Goal: Task Accomplishment & Management: Use online tool/utility

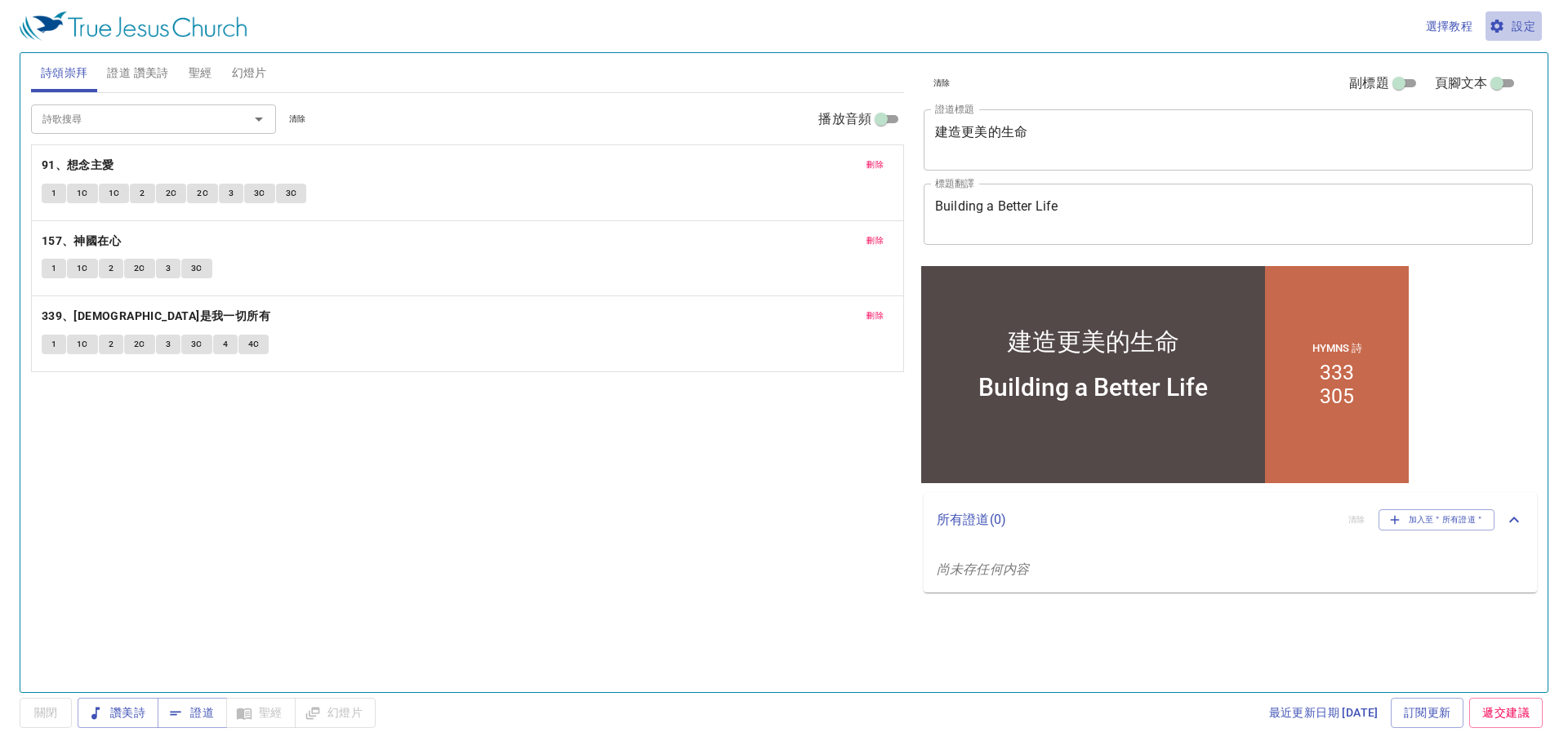
click at [1527, 30] on span "設定" at bounding box center [1514, 27] width 43 height 21
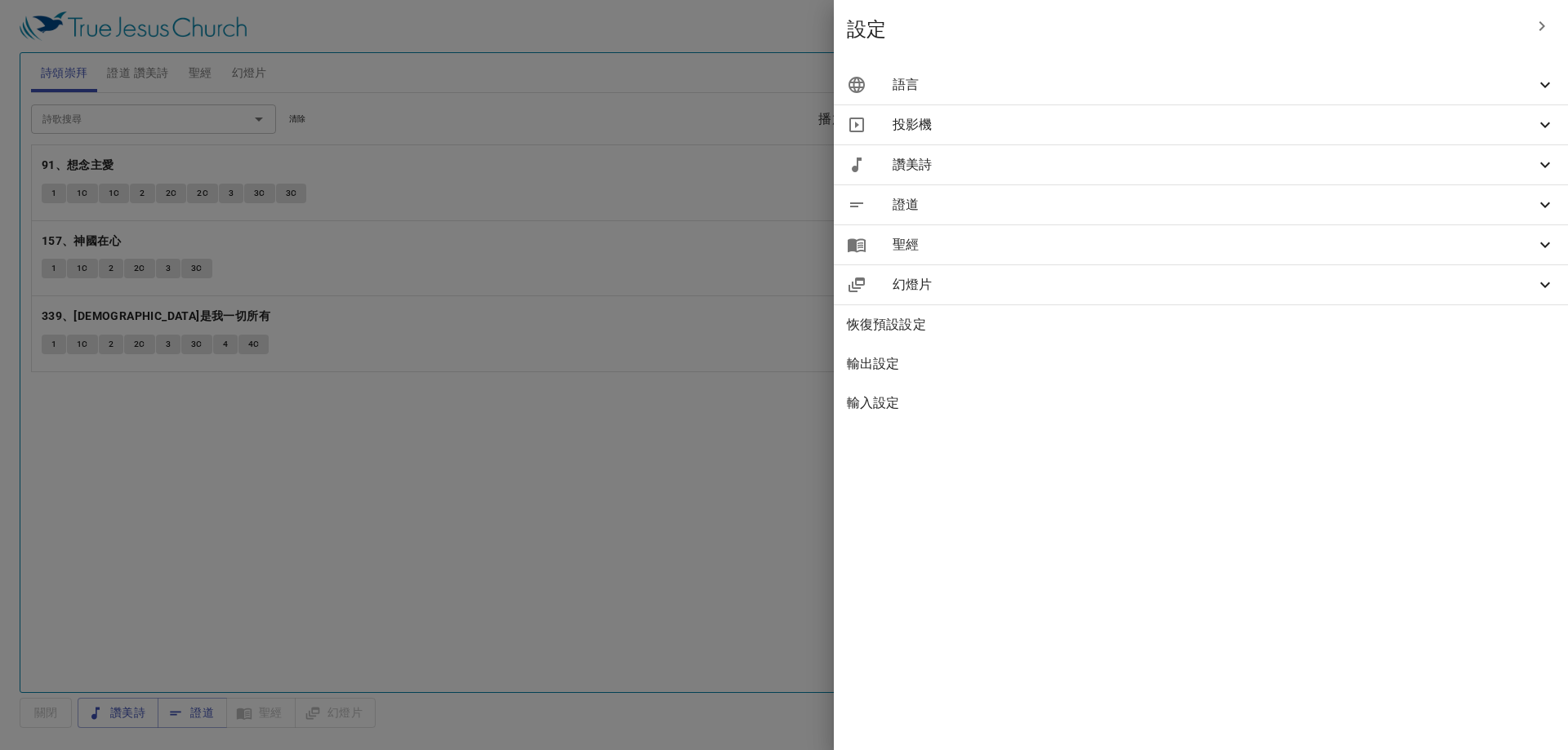
click at [1202, 81] on span "語言" at bounding box center [1215, 85] width 643 height 20
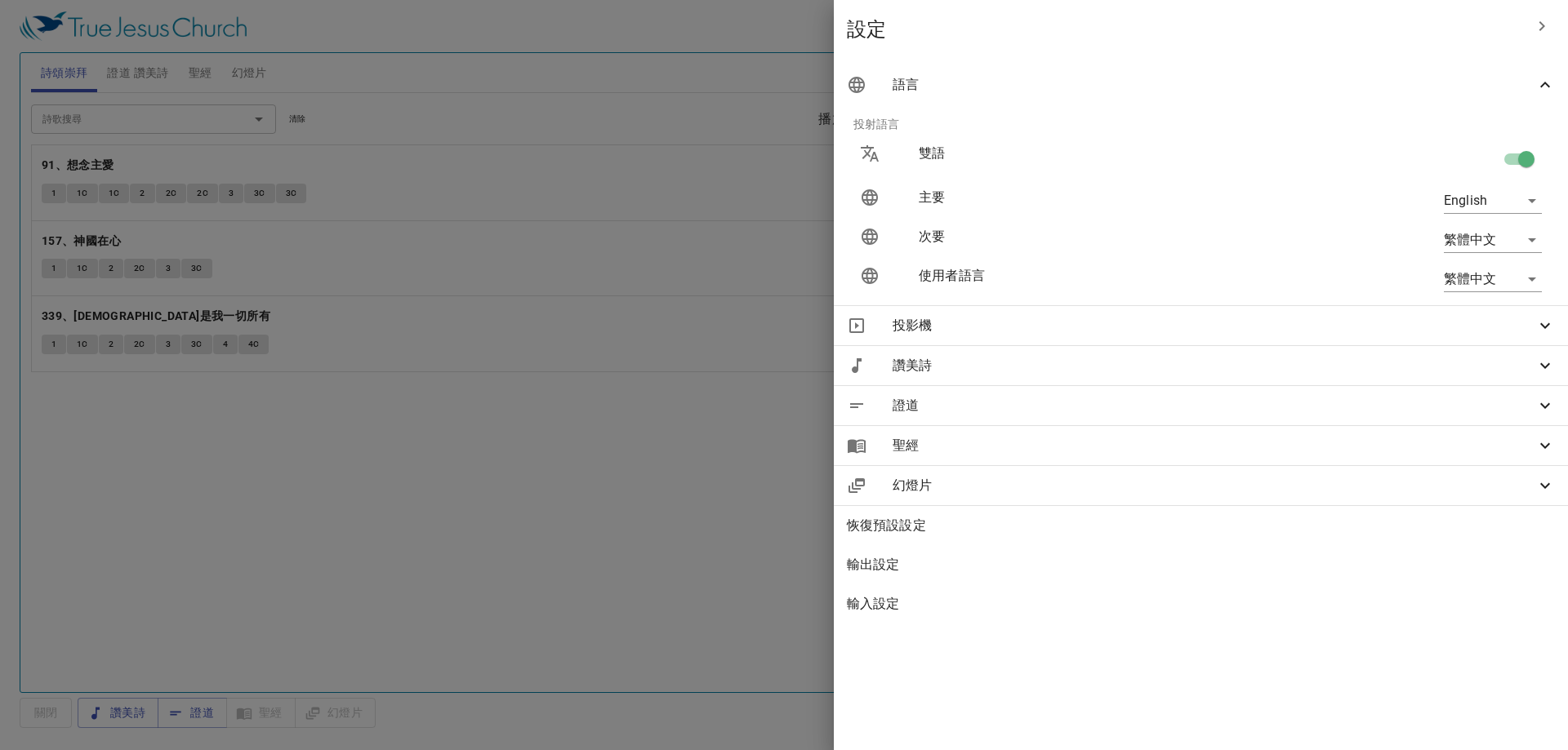
click at [1456, 275] on body "選擇教程 設定 詩頌崇拜 證道 讚美詩 聖經 幻燈片 詩歌搜尋 詩歌搜尋 清除 播放音頻 刪除 91、想念主愛 1 1C 1C 2 2C 2C 3 3C 3C…" at bounding box center [784, 375] width 1568 height 750
click at [1458, 274] on li "English" at bounding box center [1489, 279] width 132 height 29
type input "en"
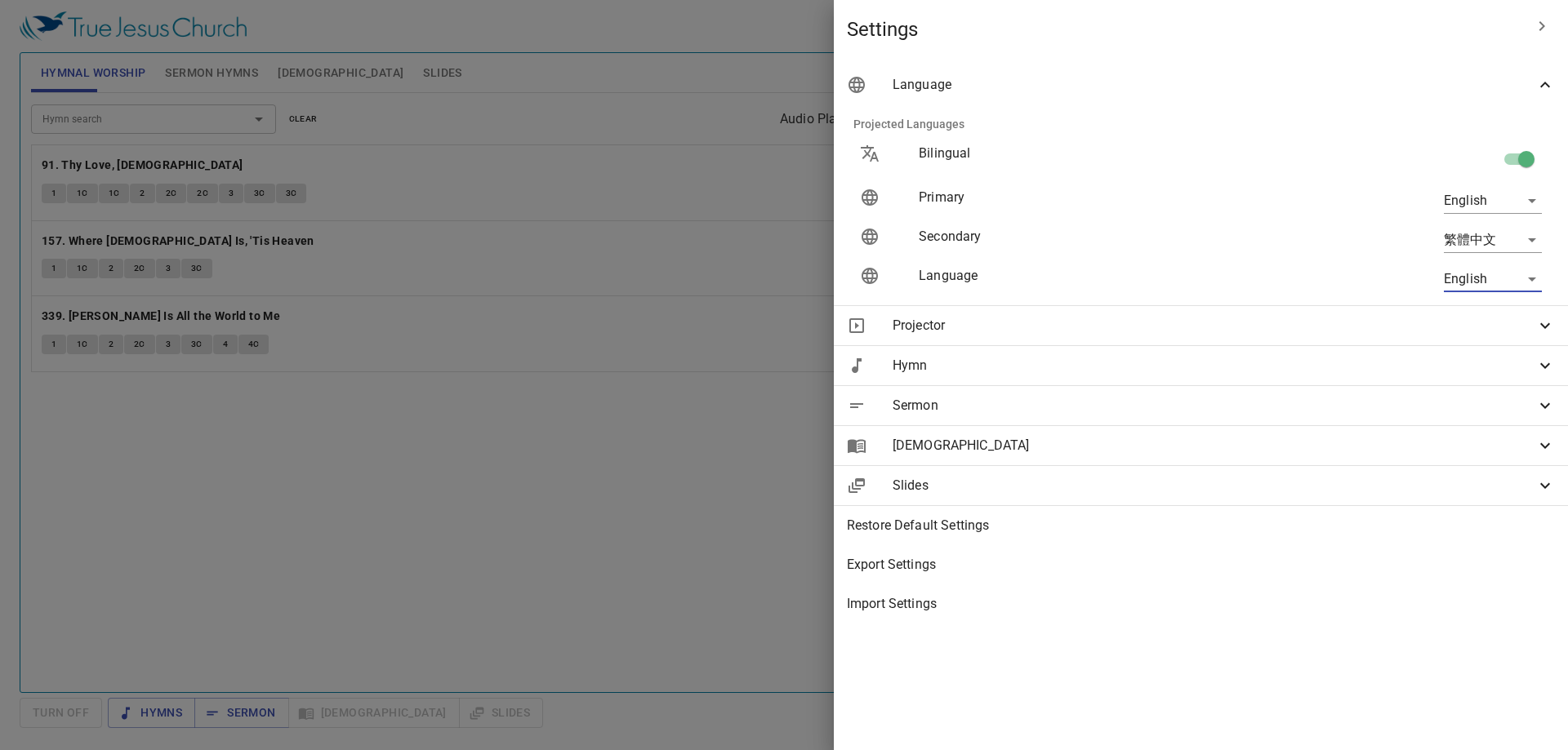
click at [565, 397] on div at bounding box center [784, 375] width 1568 height 750
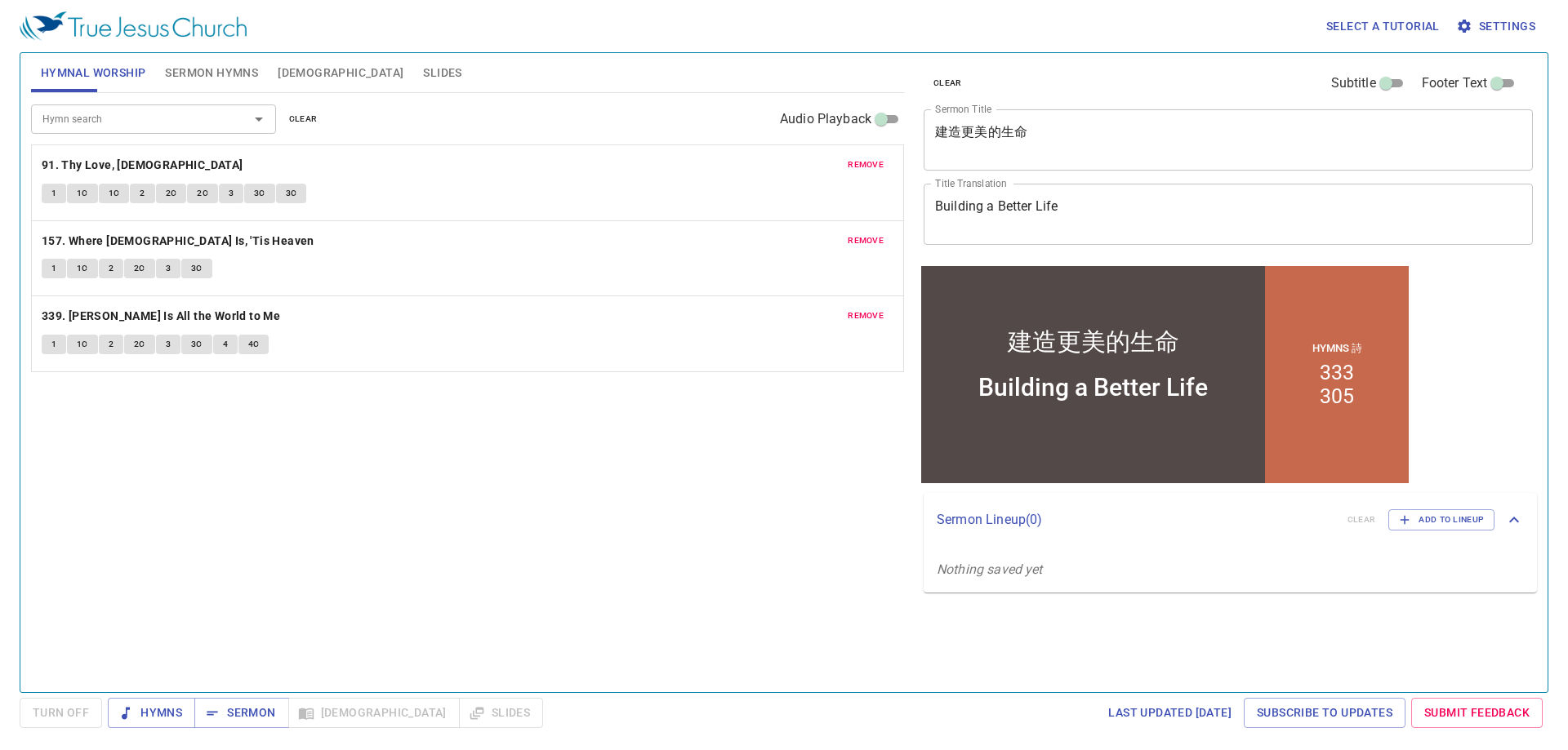
click at [201, 76] on span "Sermon Hymns" at bounding box center [211, 74] width 93 height 21
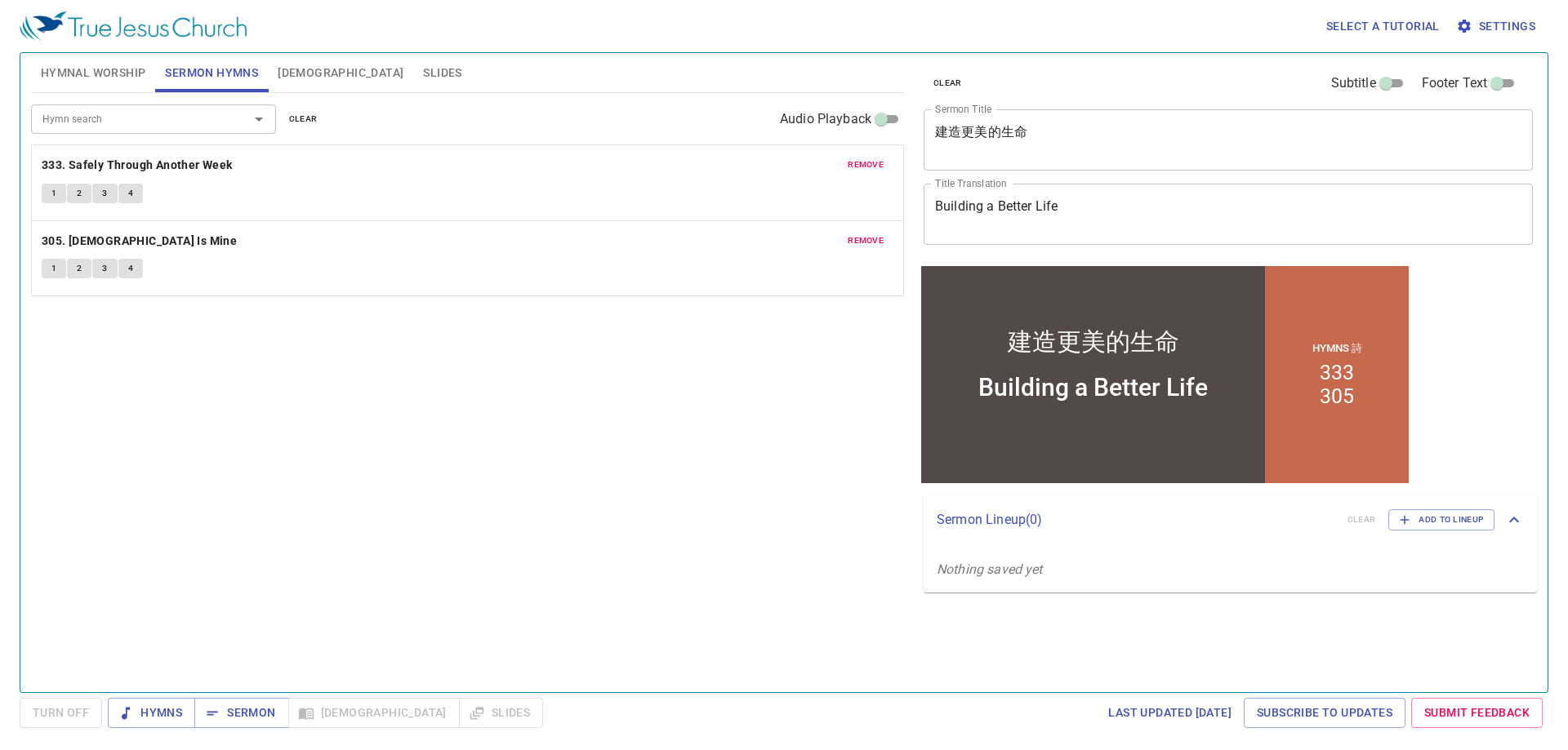
click at [1075, 132] on textarea "建造更美的生命" at bounding box center [1228, 139] width 586 height 31
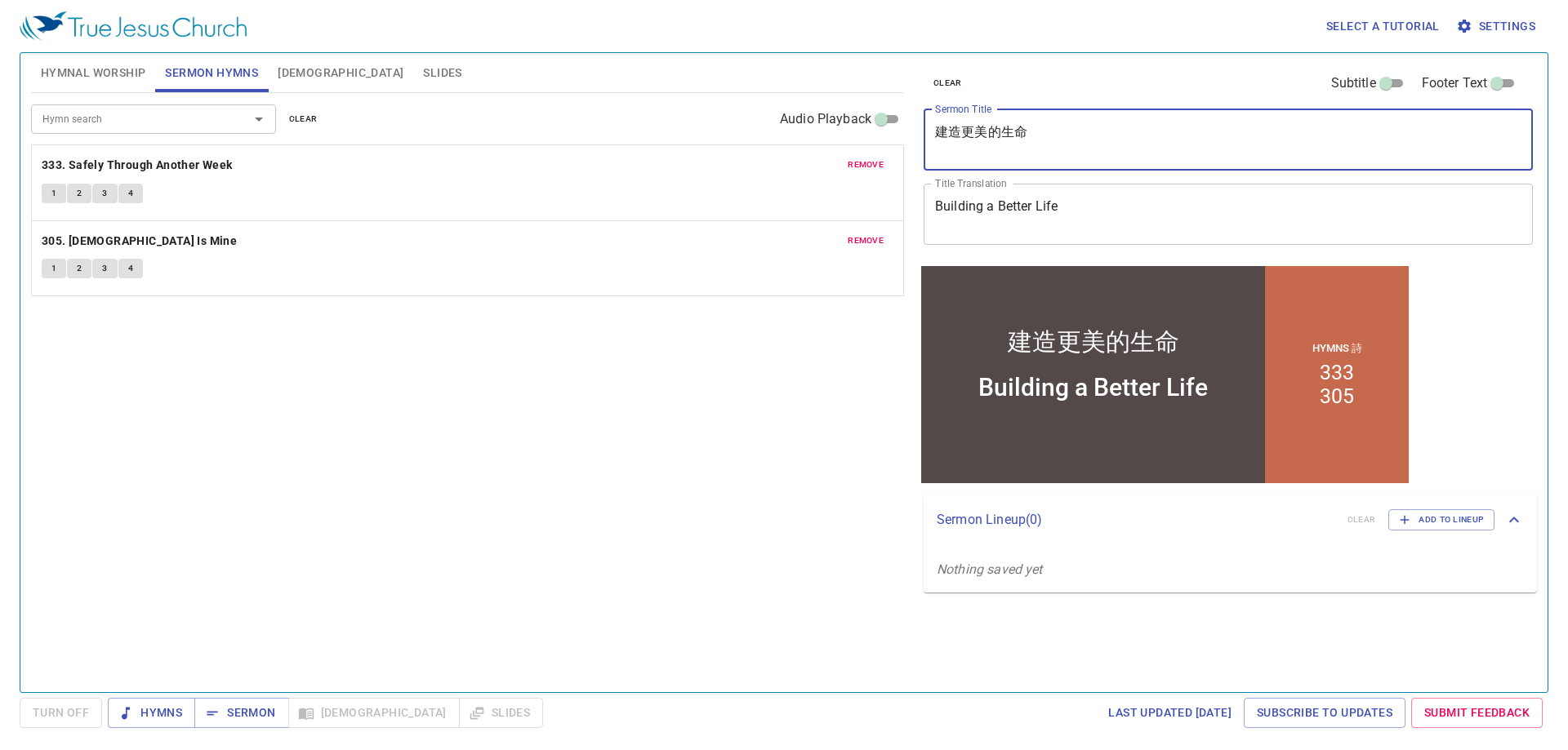
drag, startPoint x: 1075, startPoint y: 132, endPoint x: 810, endPoint y: 147, distance: 265.4
click at [810, 147] on div "Hymnal Worship Sermon Hymns Bible Slides Hymn search Hymn search clear Audio Pl…" at bounding box center [784, 366] width 1519 height 639
type textarea "K"
type textarea "Know the One True God"
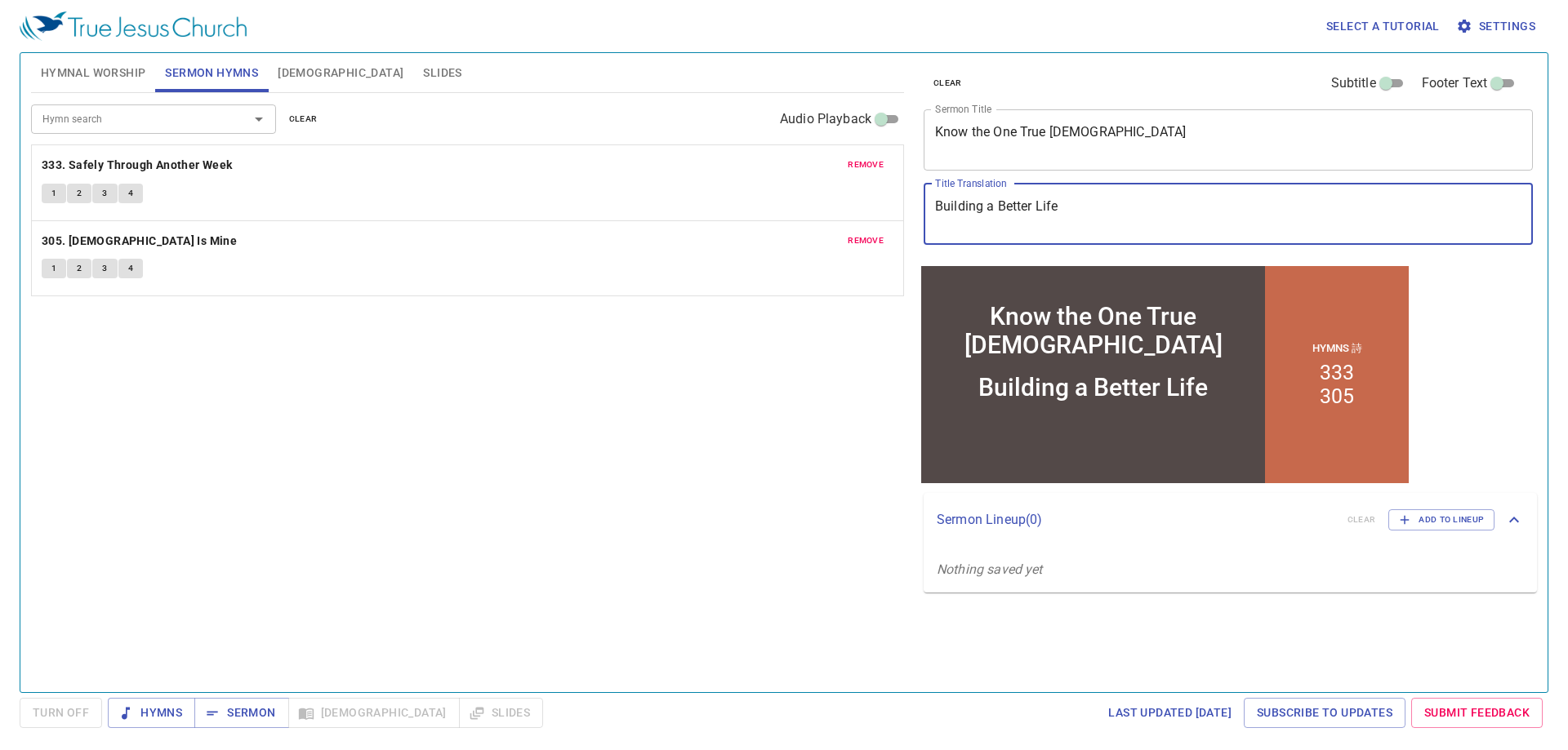
drag, startPoint x: 1069, startPoint y: 210, endPoint x: 846, endPoint y: 213, distance: 223.0
click at [846, 213] on div "Hymnal Worship Sermon Hymns Bible Slides Hymn search Hymn search clear Audio Pl…" at bounding box center [784, 366] width 1519 height 639
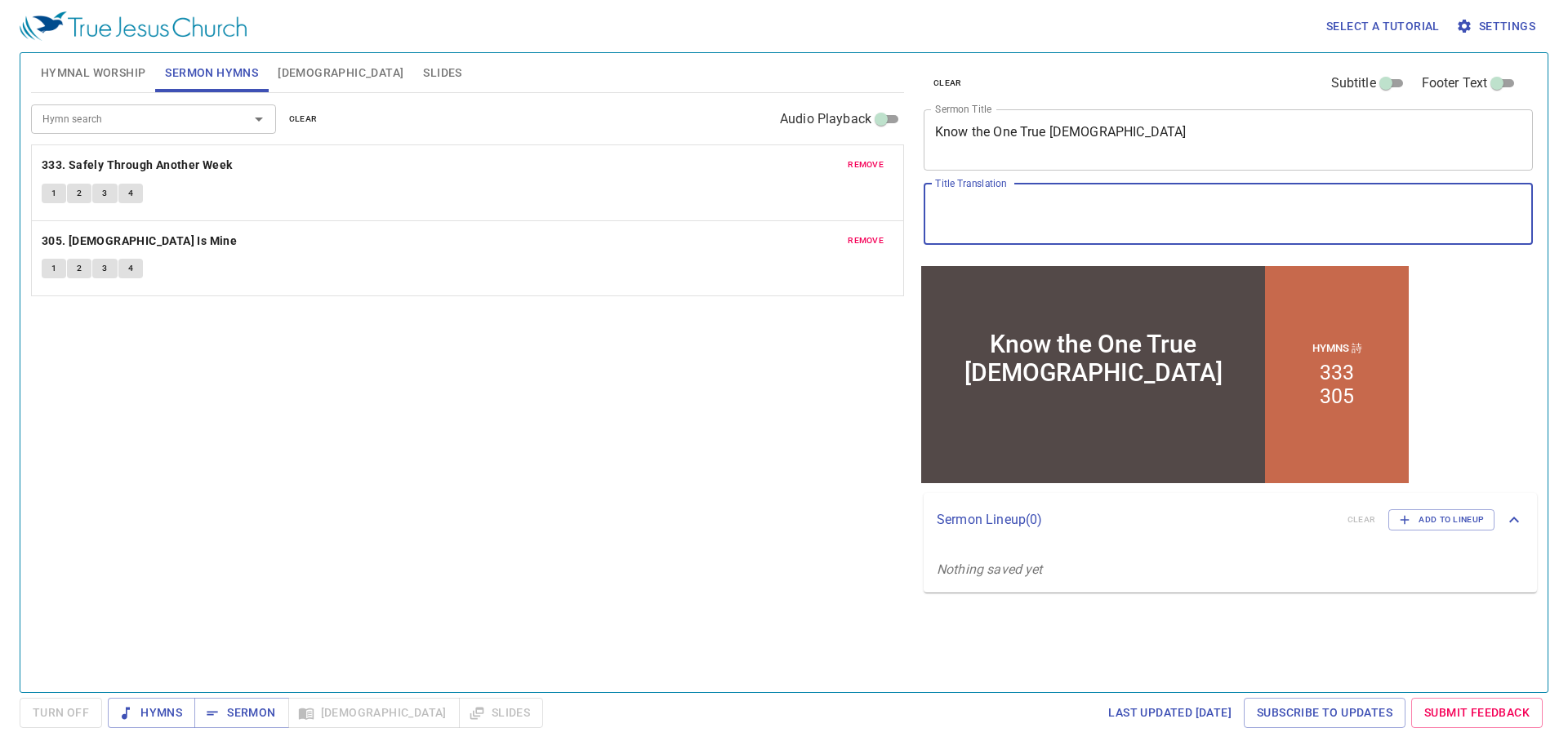
click at [1032, 212] on textarea "Title Translation" at bounding box center [1228, 214] width 586 height 31
click at [1054, 229] on textarea "Title Translation" at bounding box center [1228, 214] width 586 height 31
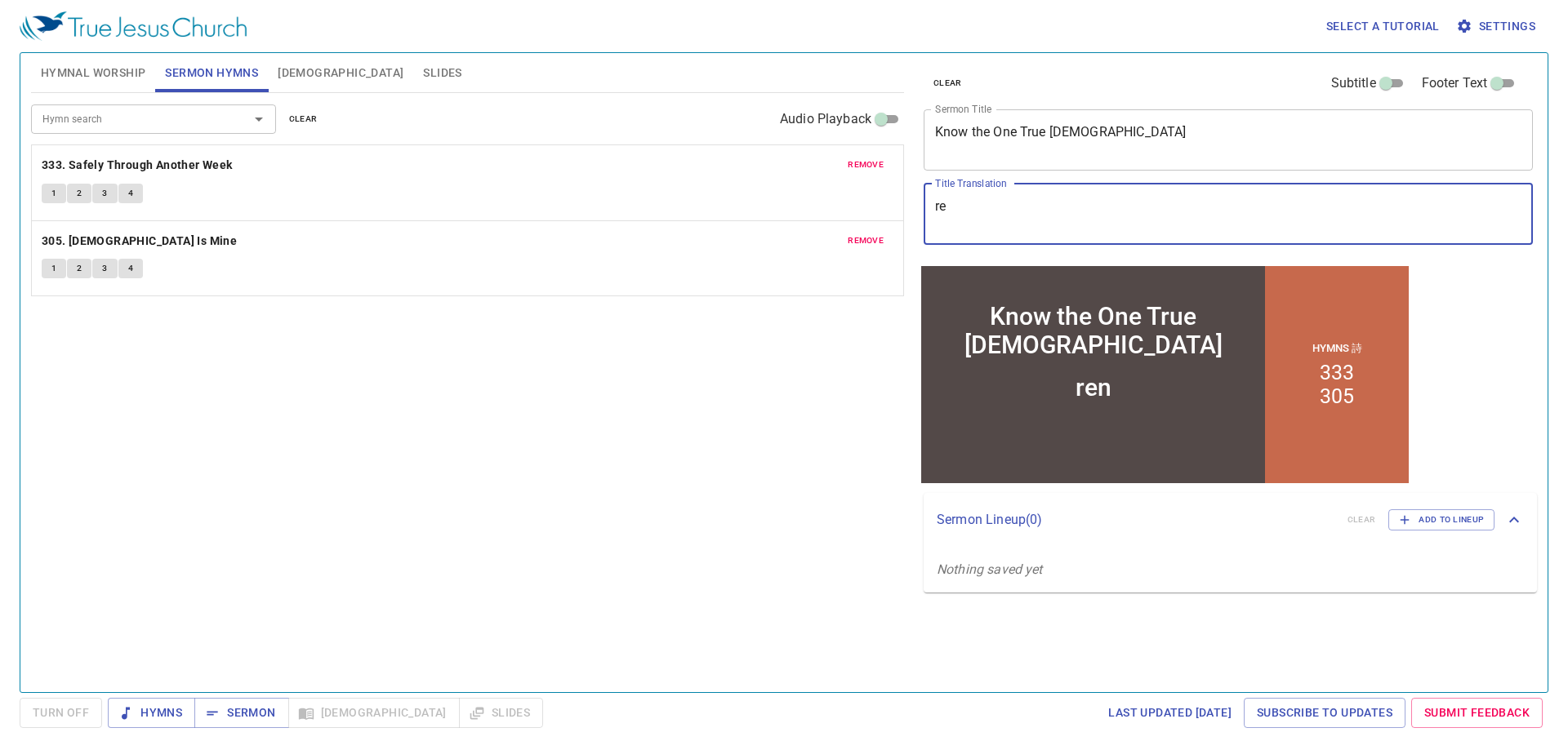
type textarea "r"
type textarea "ren'sh"
type textarea "認識獨一真神"
click at [974, 130] on textarea "Know the One True God" at bounding box center [1228, 139] width 586 height 31
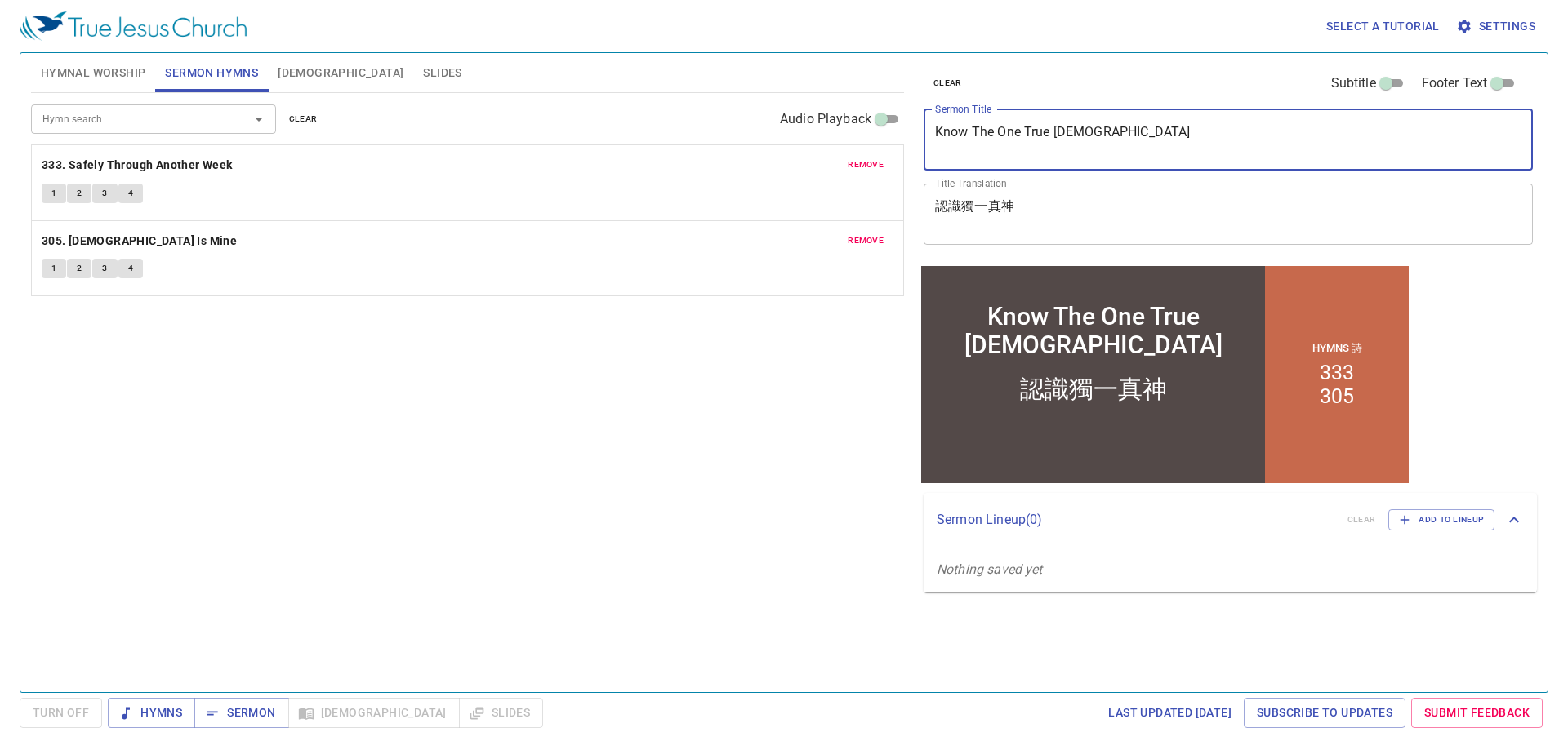
type textarea "Know The One True [DEMOGRAPHIC_DATA]"
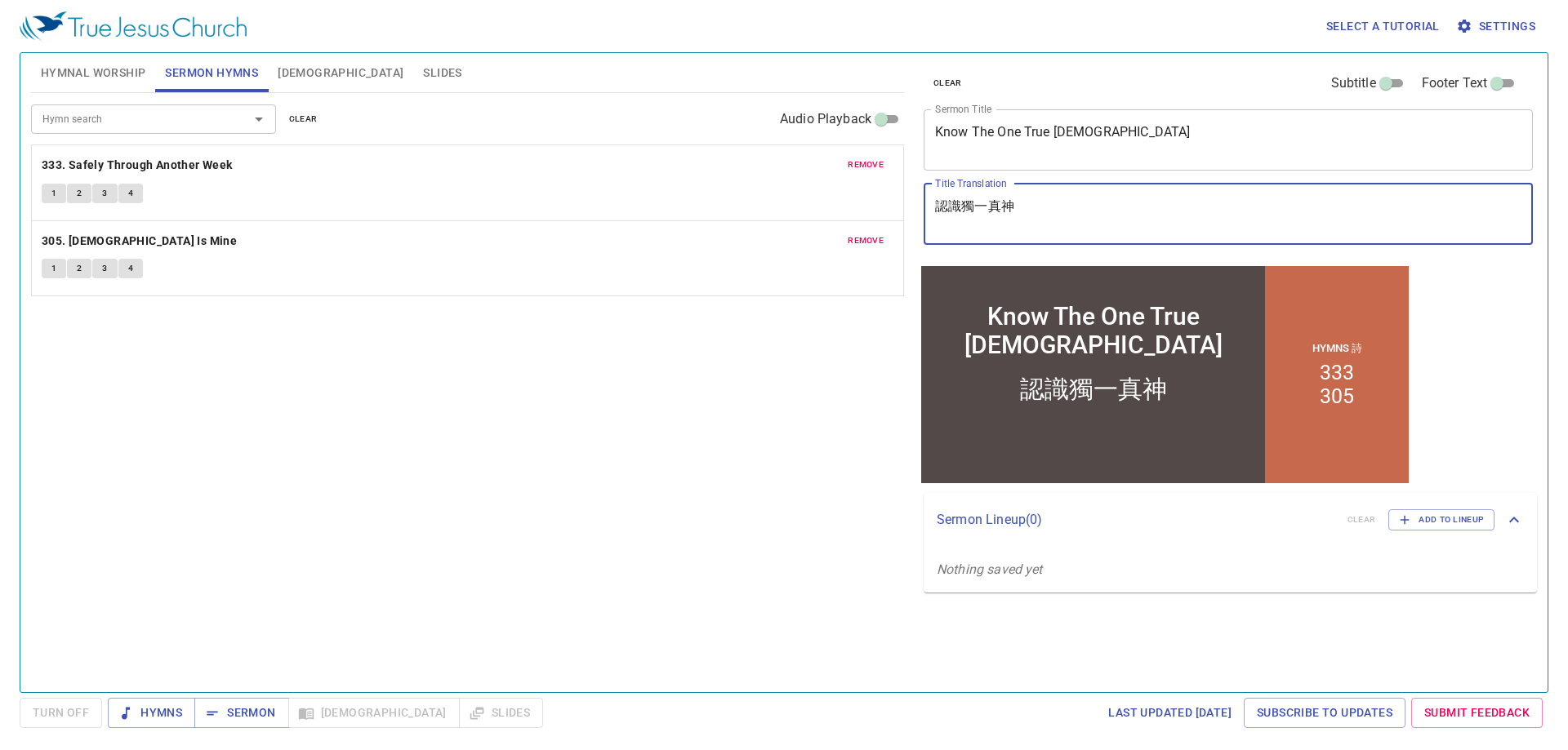
click at [1055, 204] on textarea "認識獨一真神" at bounding box center [1228, 214] width 586 height 31
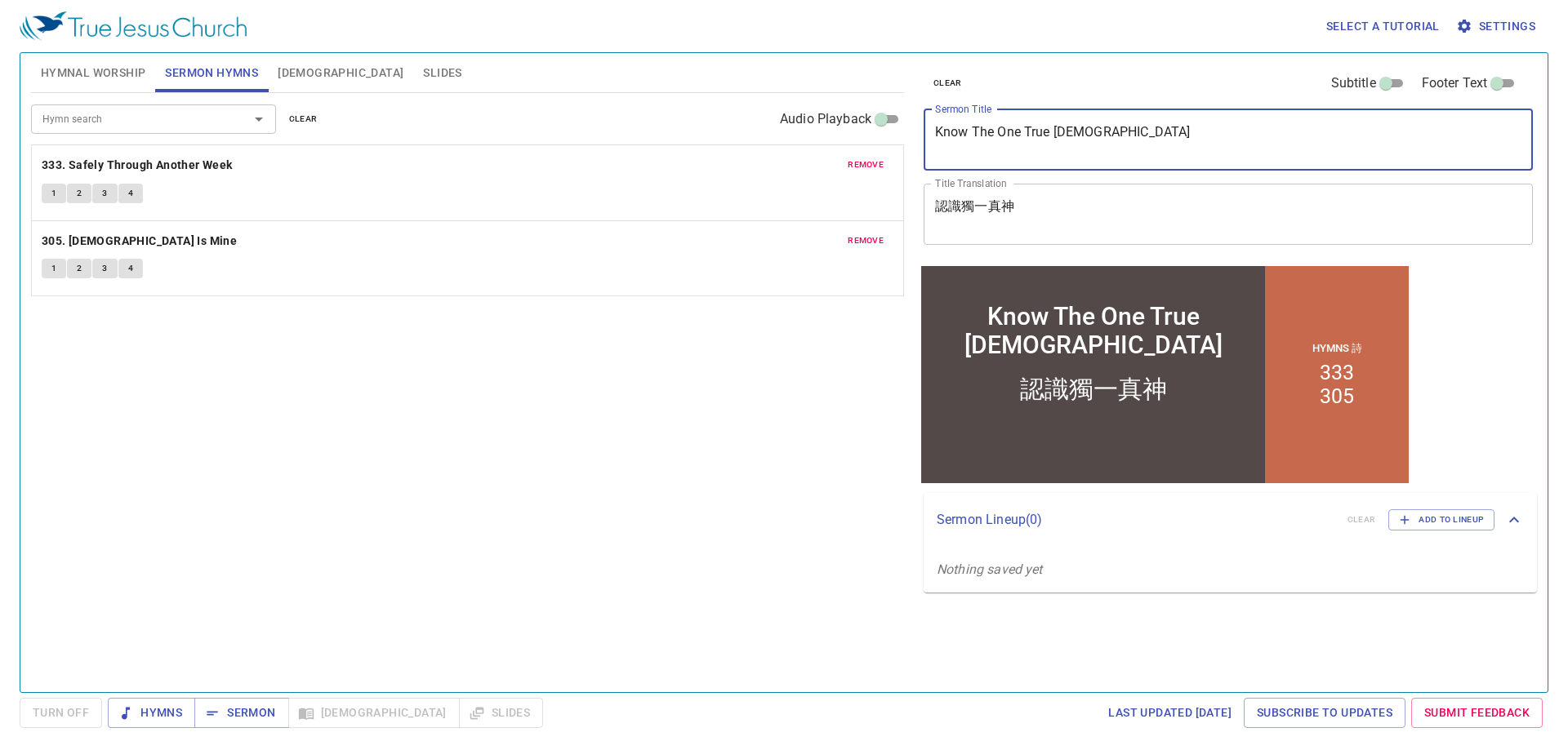
drag, startPoint x: 1111, startPoint y: 141, endPoint x: 839, endPoint y: 113, distance: 273.4
click at [839, 113] on div "Hymnal Worship Sermon Hymns Bible Slides Hymn search Hymn search clear Audio Pl…" at bounding box center [784, 366] width 1519 height 639
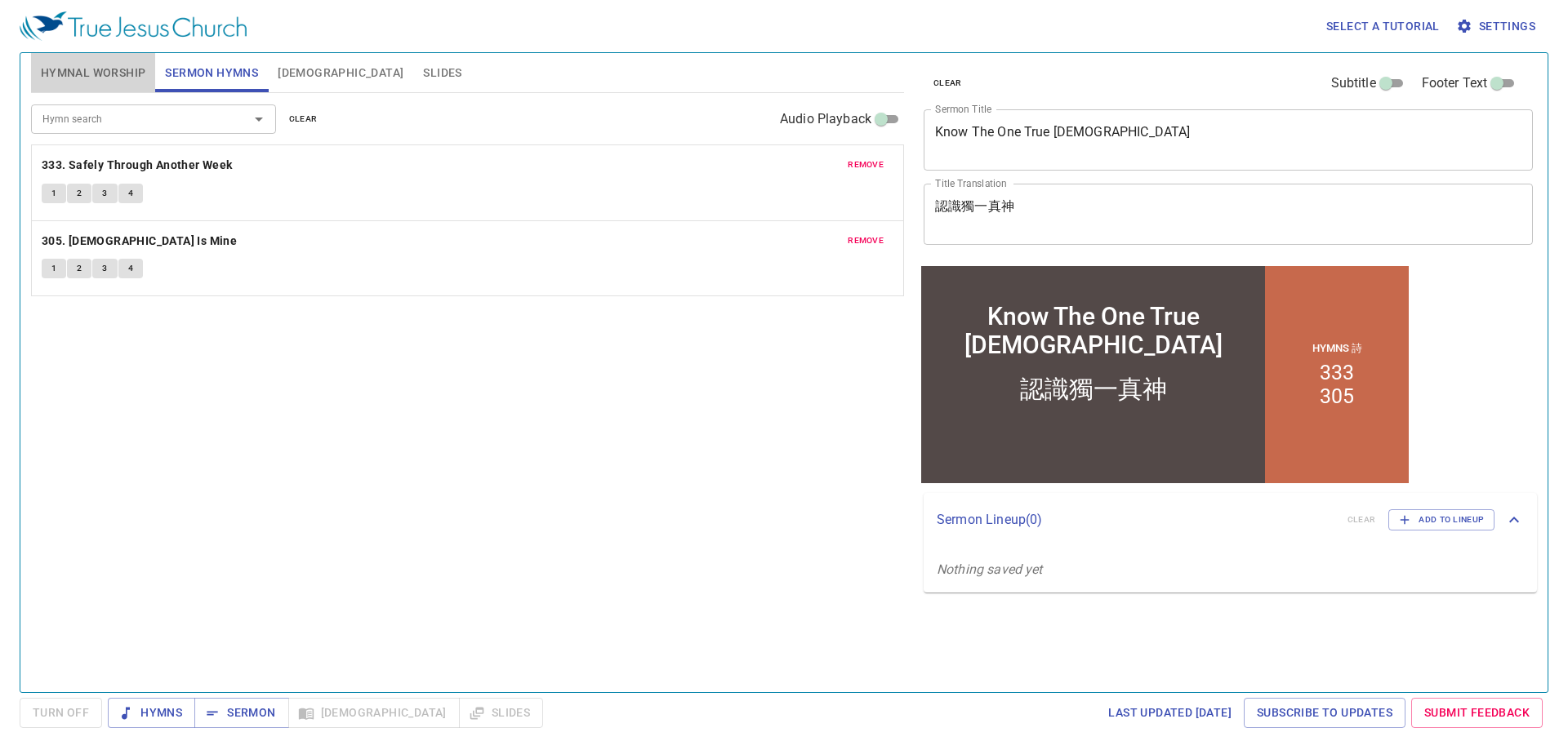
click at [108, 67] on span "Hymnal Worship" at bounding box center [94, 74] width 106 height 21
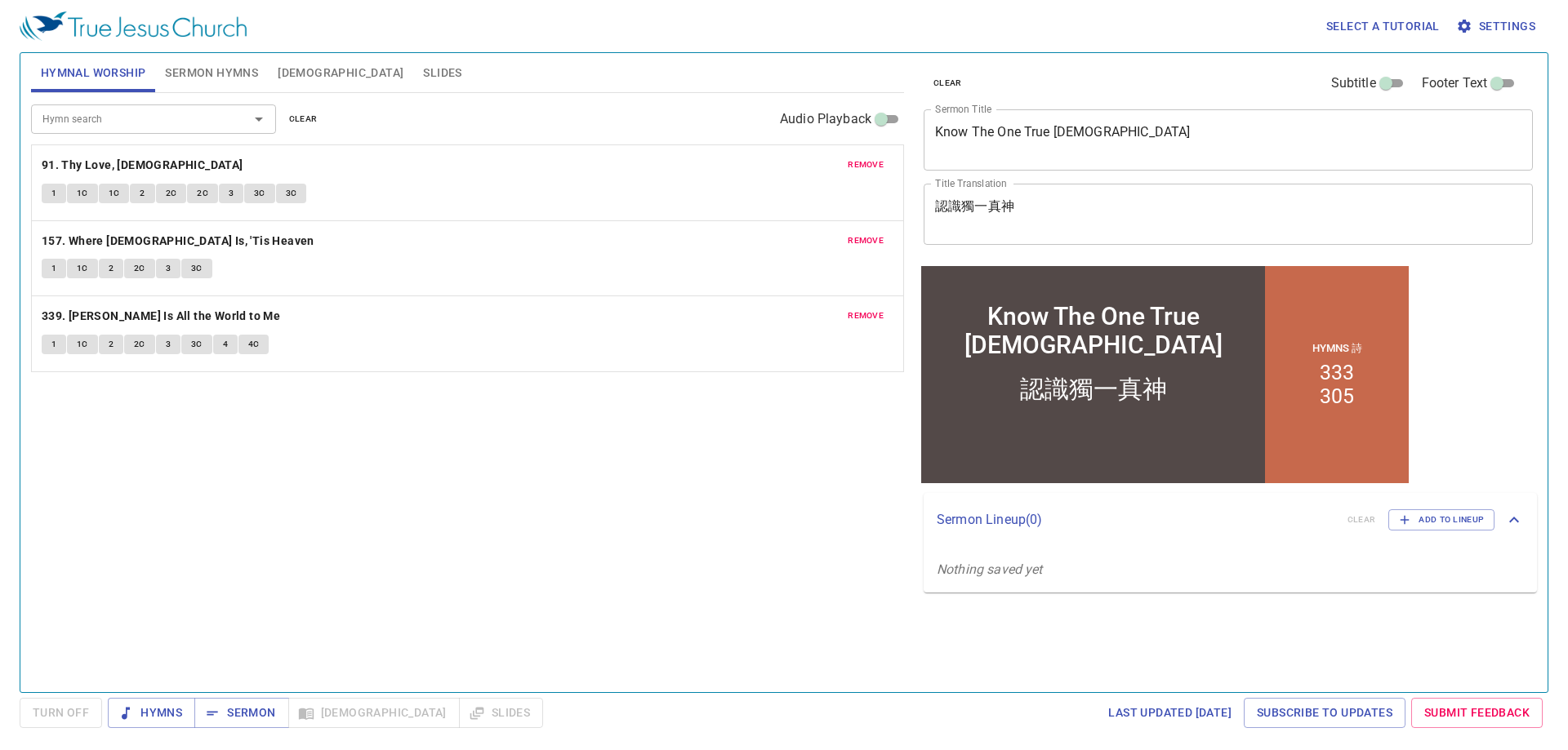
click at [293, 113] on span "clear" at bounding box center [303, 119] width 29 height 15
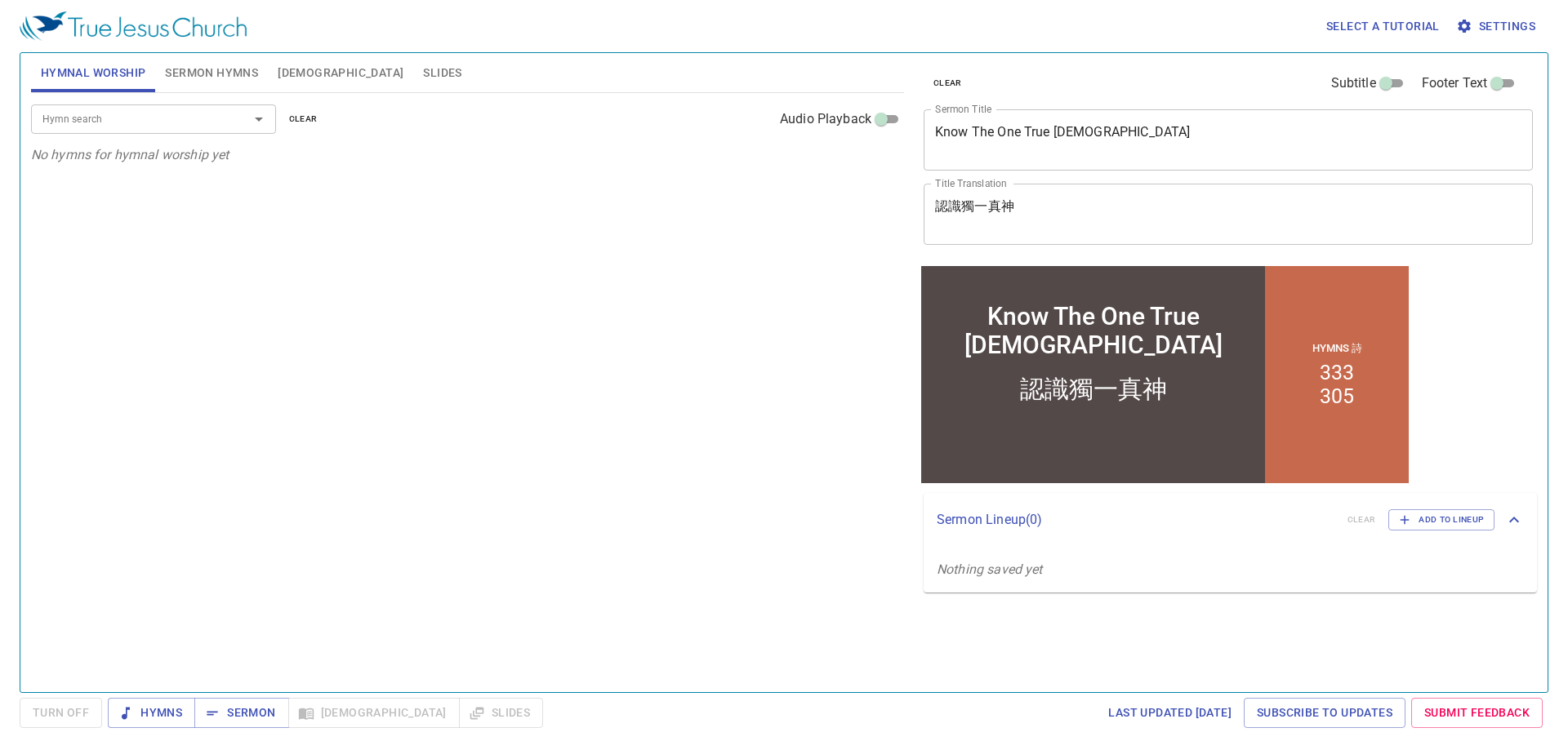
click at [227, 74] on span "Sermon Hymns" at bounding box center [211, 74] width 93 height 21
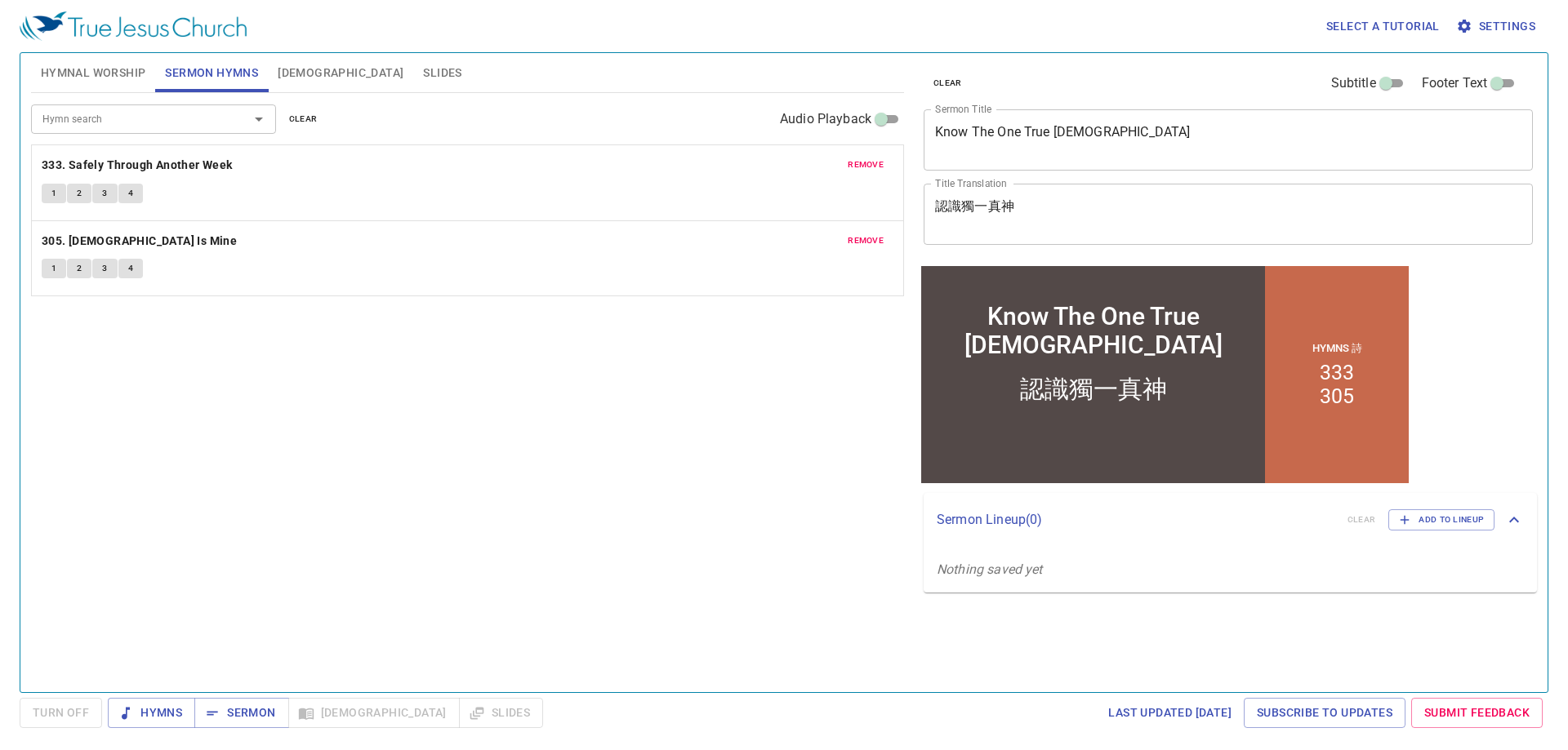
click at [300, 119] on span "clear" at bounding box center [303, 119] width 29 height 15
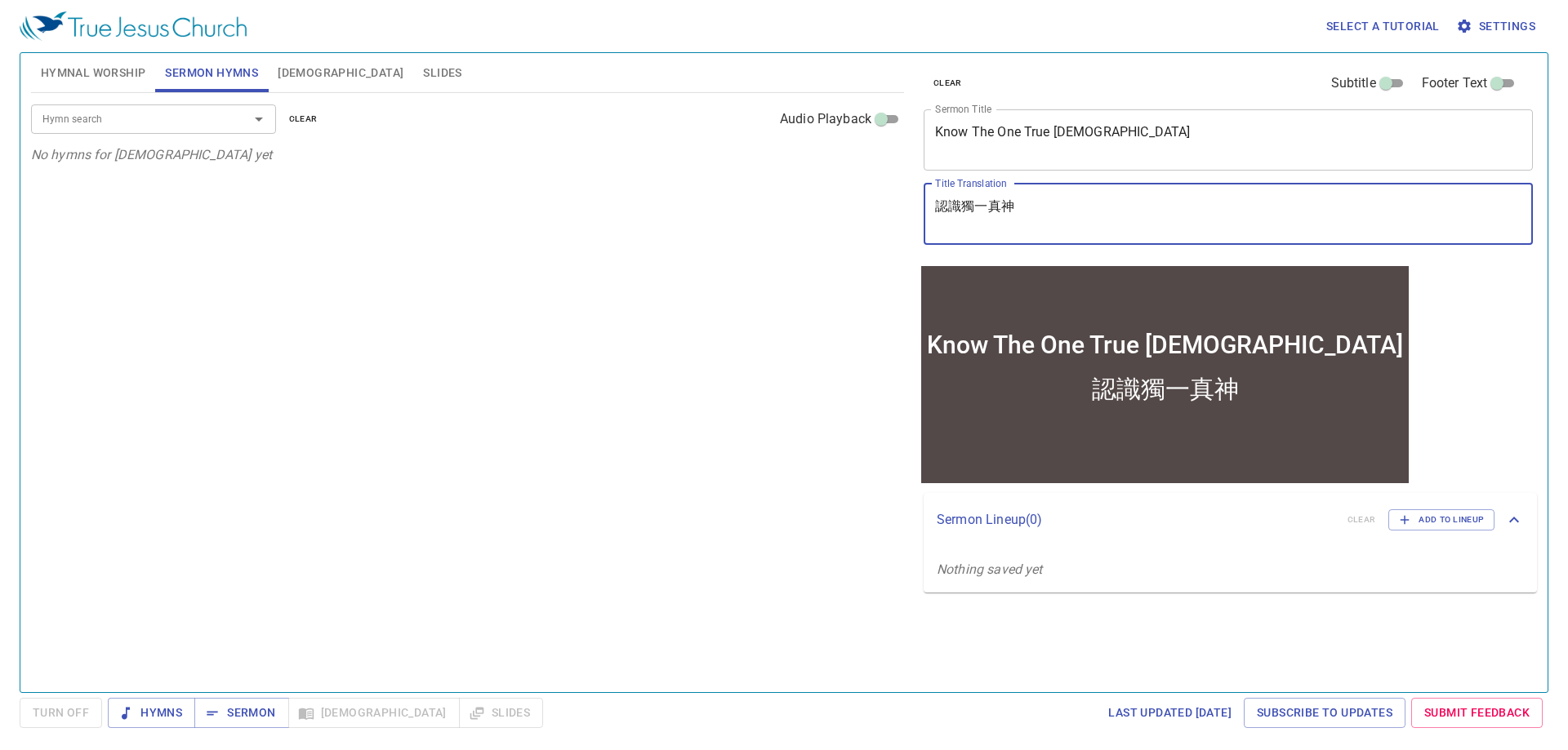
drag, startPoint x: 1074, startPoint y: 223, endPoint x: 806, endPoint y: 178, distance: 271.8
click at [794, 202] on div "Hymnal Worship Sermon Hymns Bible Slides Hymn search Hymn search clear Audio Pl…" at bounding box center [784, 366] width 1519 height 639
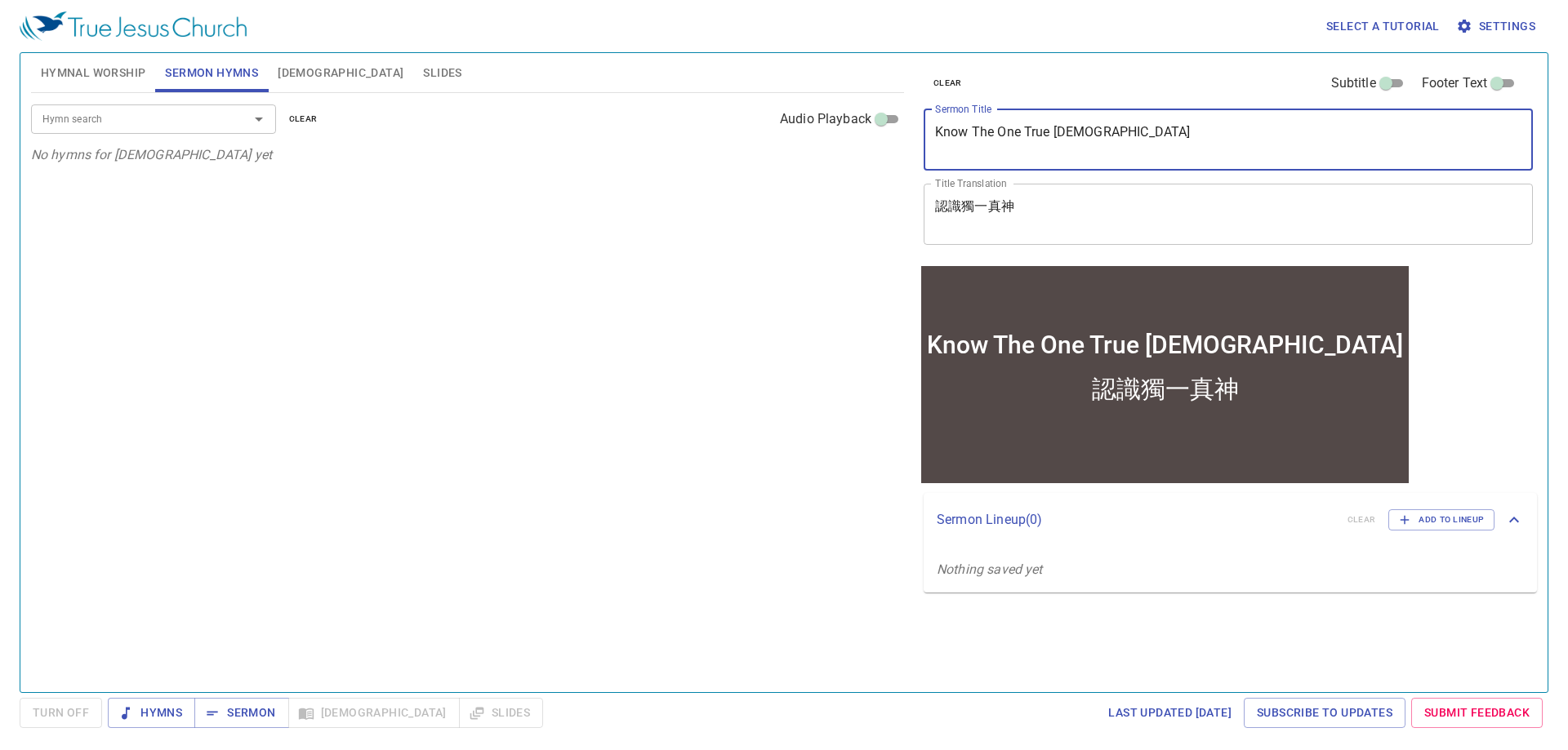
drag, startPoint x: 1098, startPoint y: 137, endPoint x: 919, endPoint y: 136, distance: 179.0
click at [919, 136] on div "clear Subtitle Footer Text Sermon Title Know The One True God x Sermon Title Ti…" at bounding box center [1228, 157] width 620 height 209
click at [205, 125] on input "Hymn search" at bounding box center [129, 119] width 187 height 19
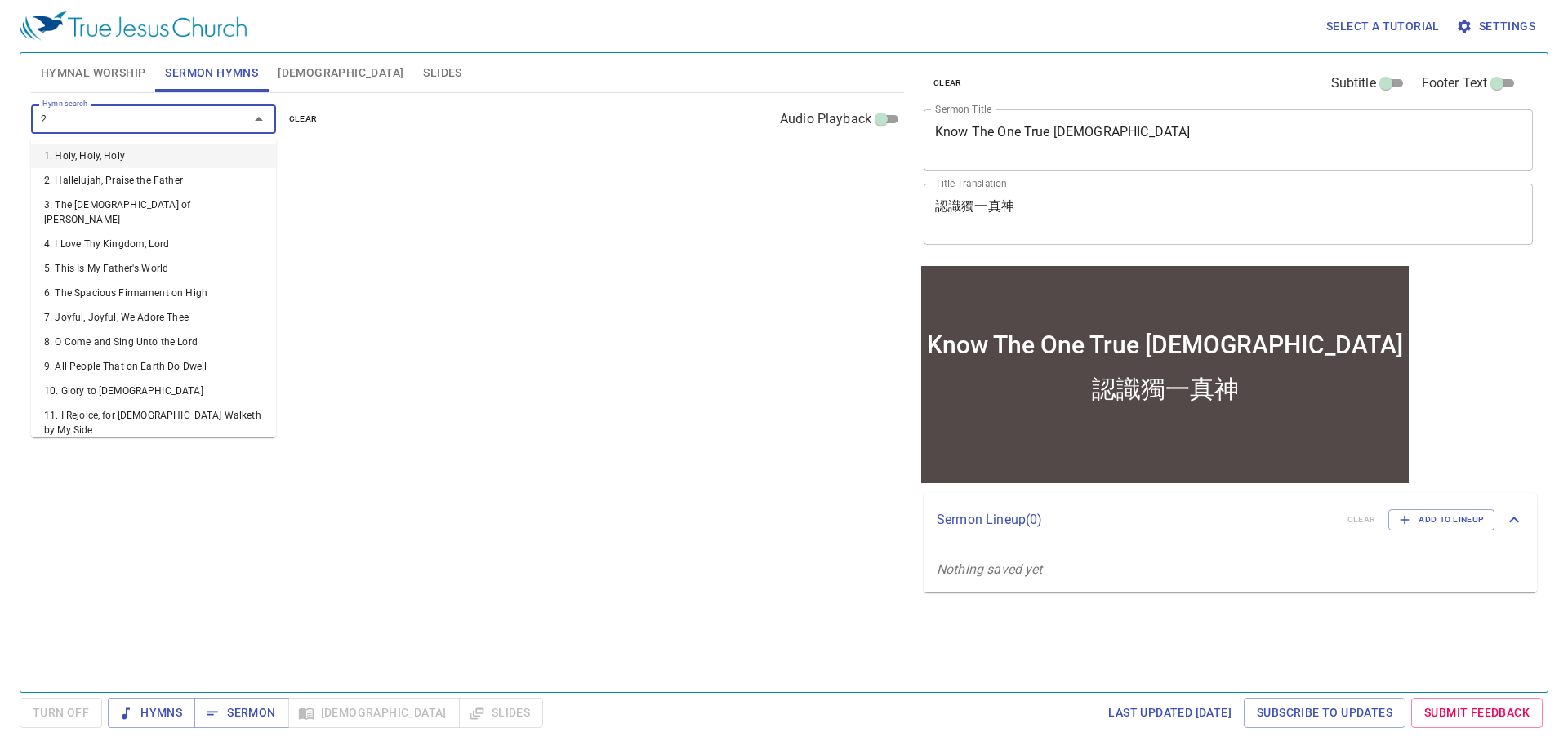
type input "21"
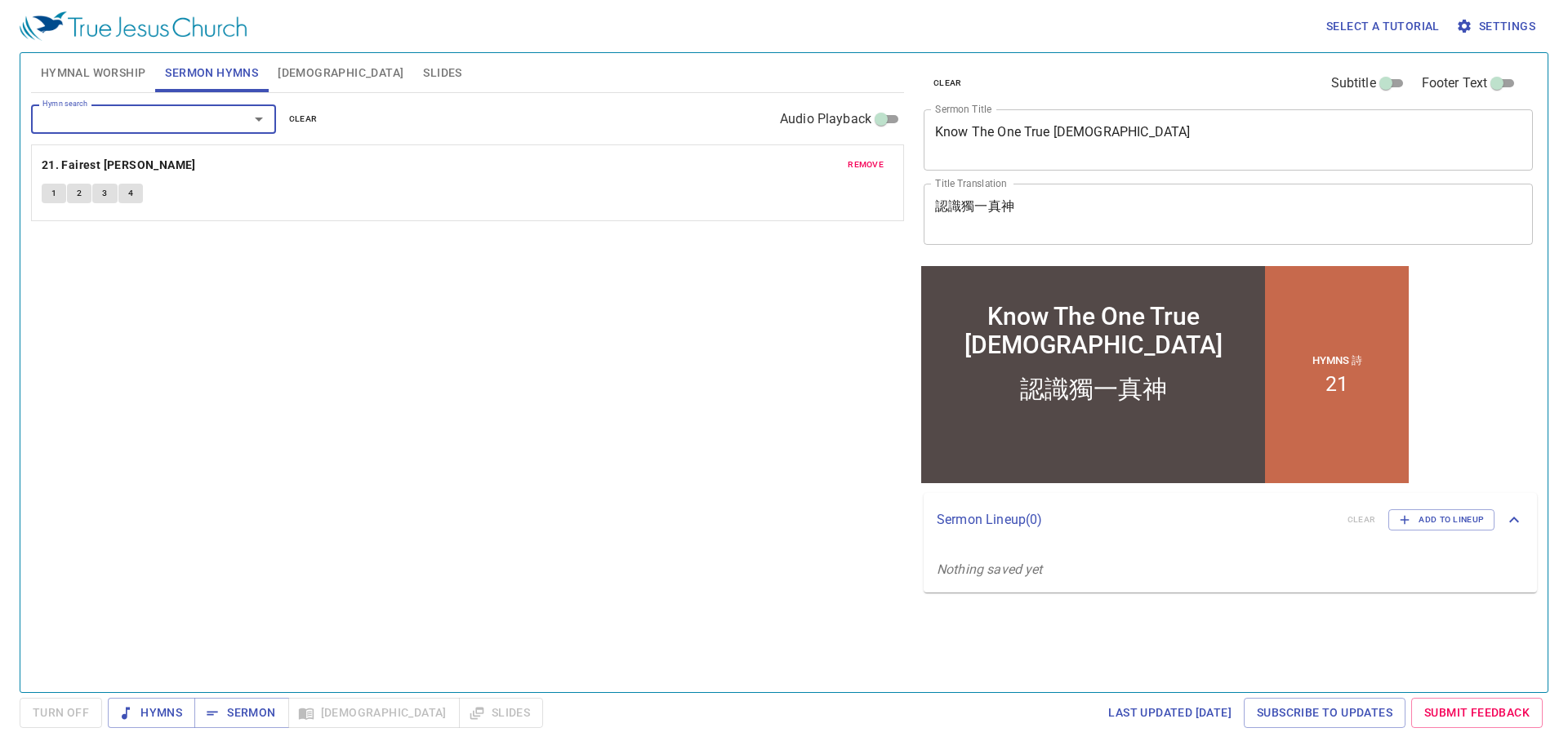
type input "5"
click at [88, 67] on span "Hymnal Worship" at bounding box center [94, 74] width 106 height 21
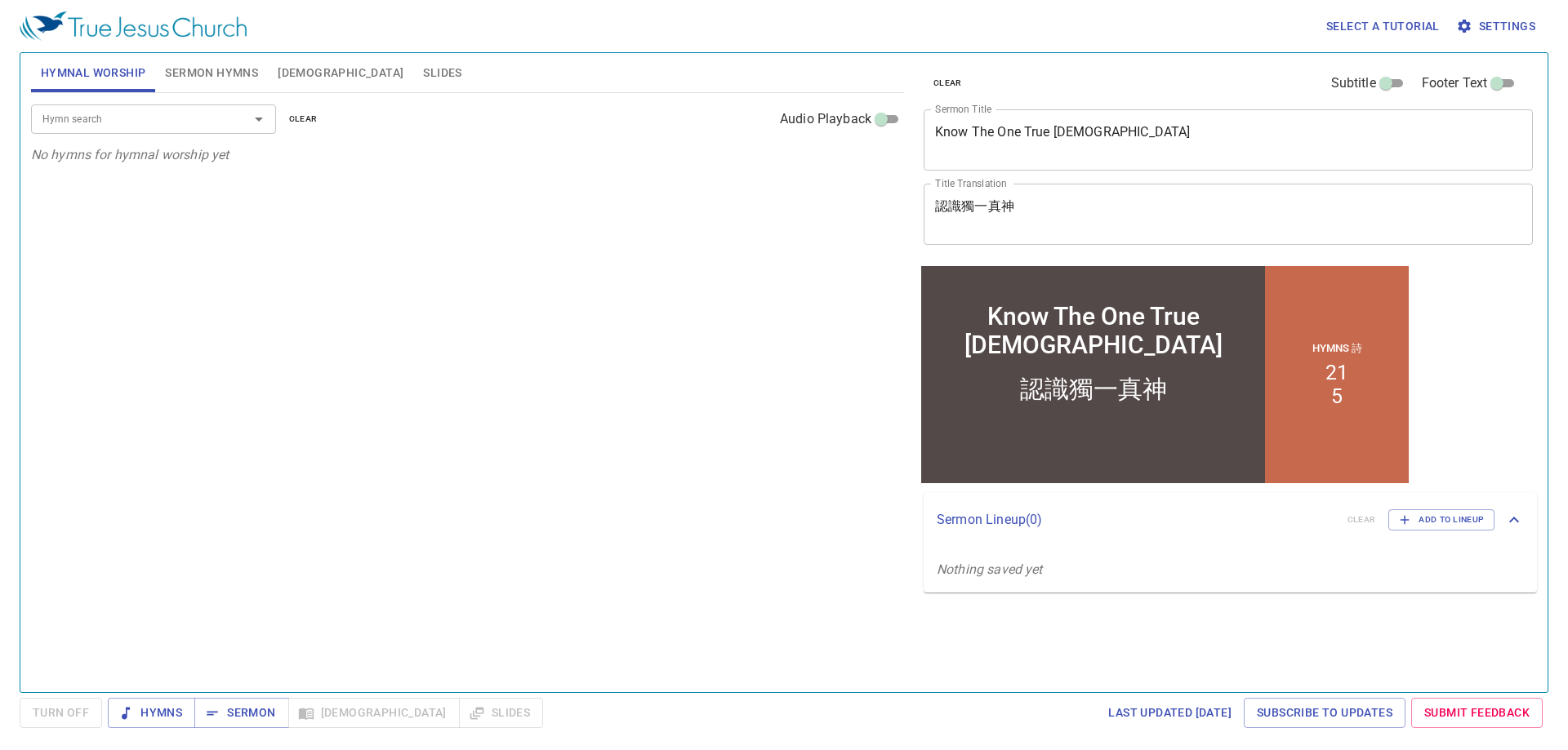
click at [195, 74] on span "Sermon Hymns" at bounding box center [211, 74] width 93 height 21
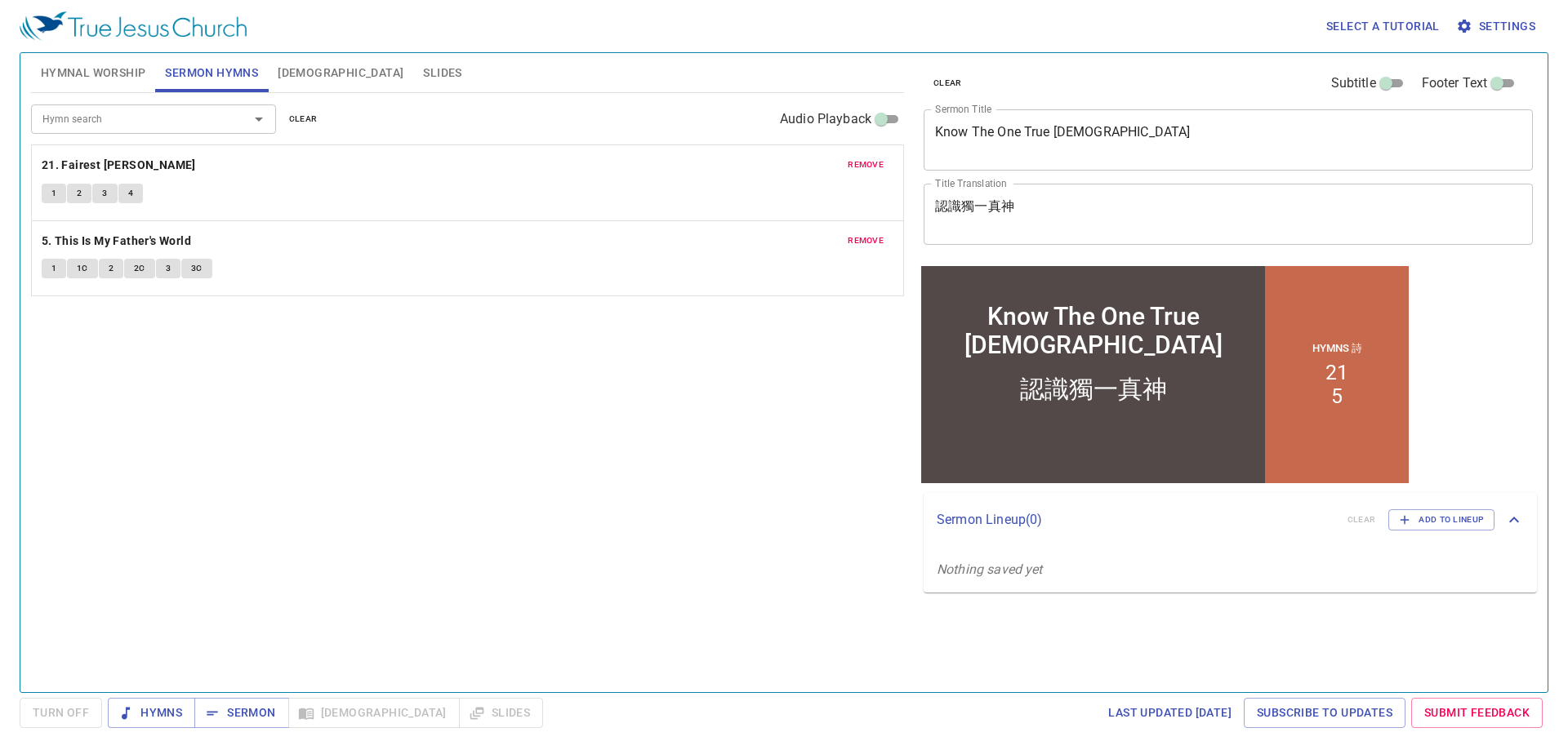
click at [93, 69] on span "Hymnal Worship" at bounding box center [94, 74] width 106 height 21
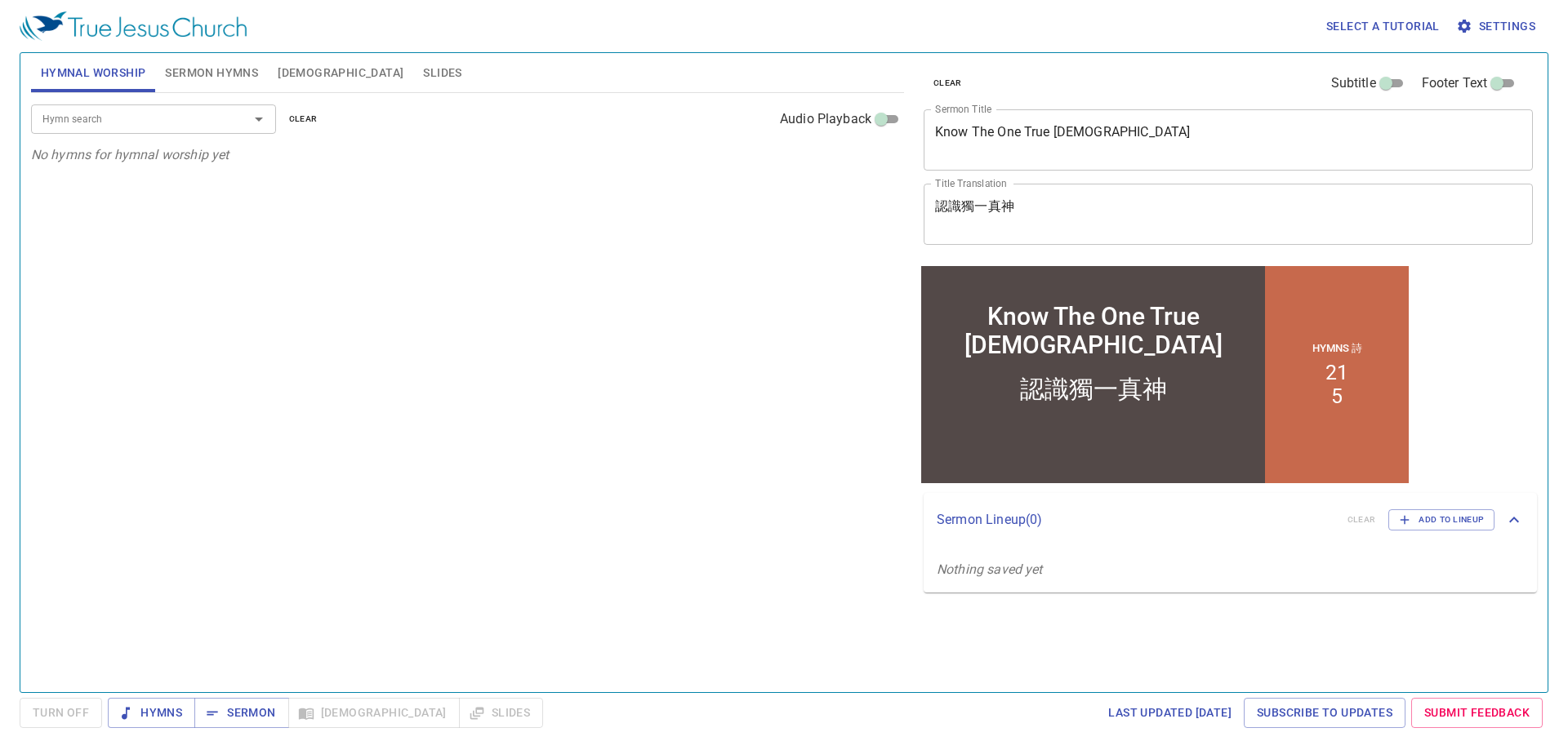
click at [121, 111] on input "Hymn search" at bounding box center [129, 119] width 187 height 19
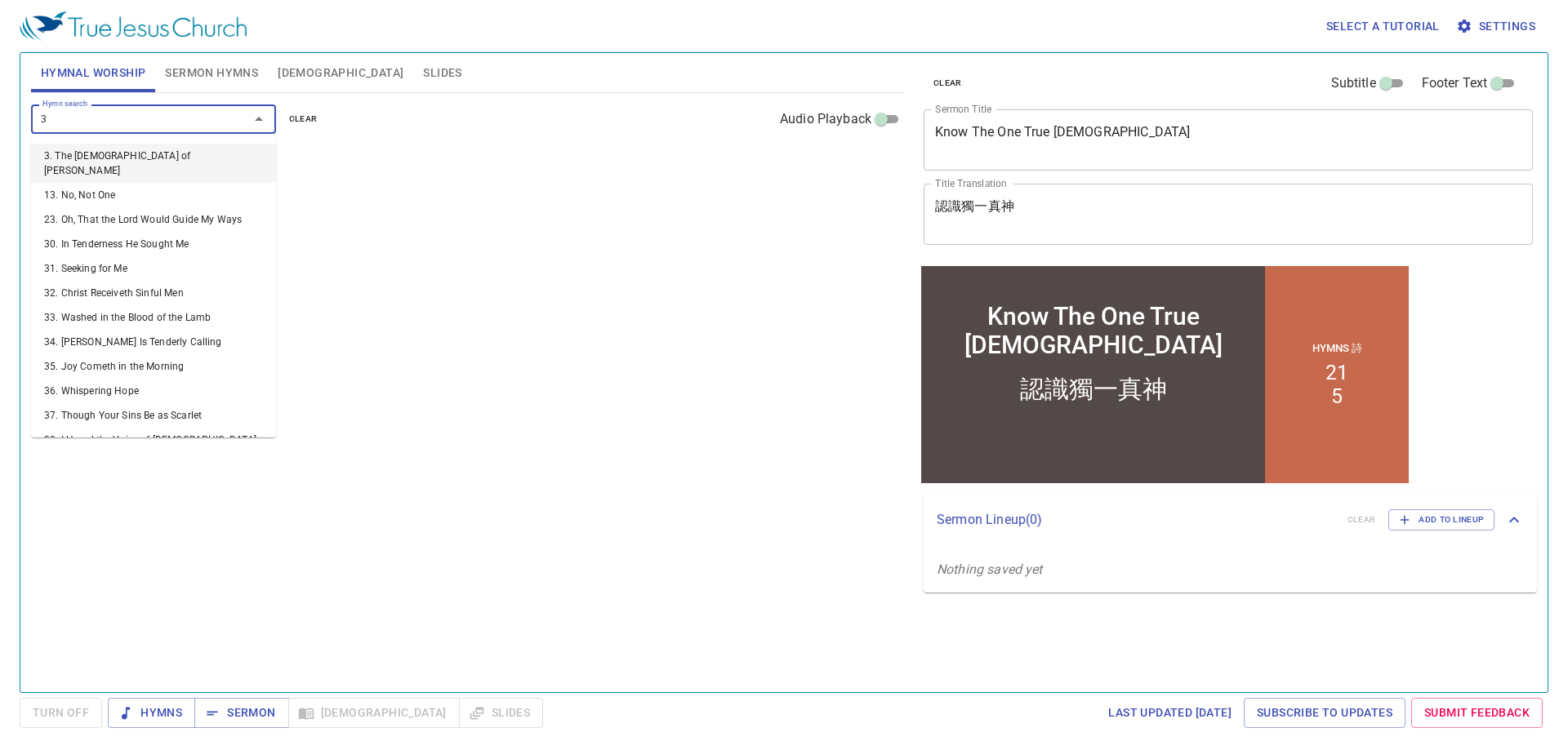
type input "35"
type input "65"
type input "103"
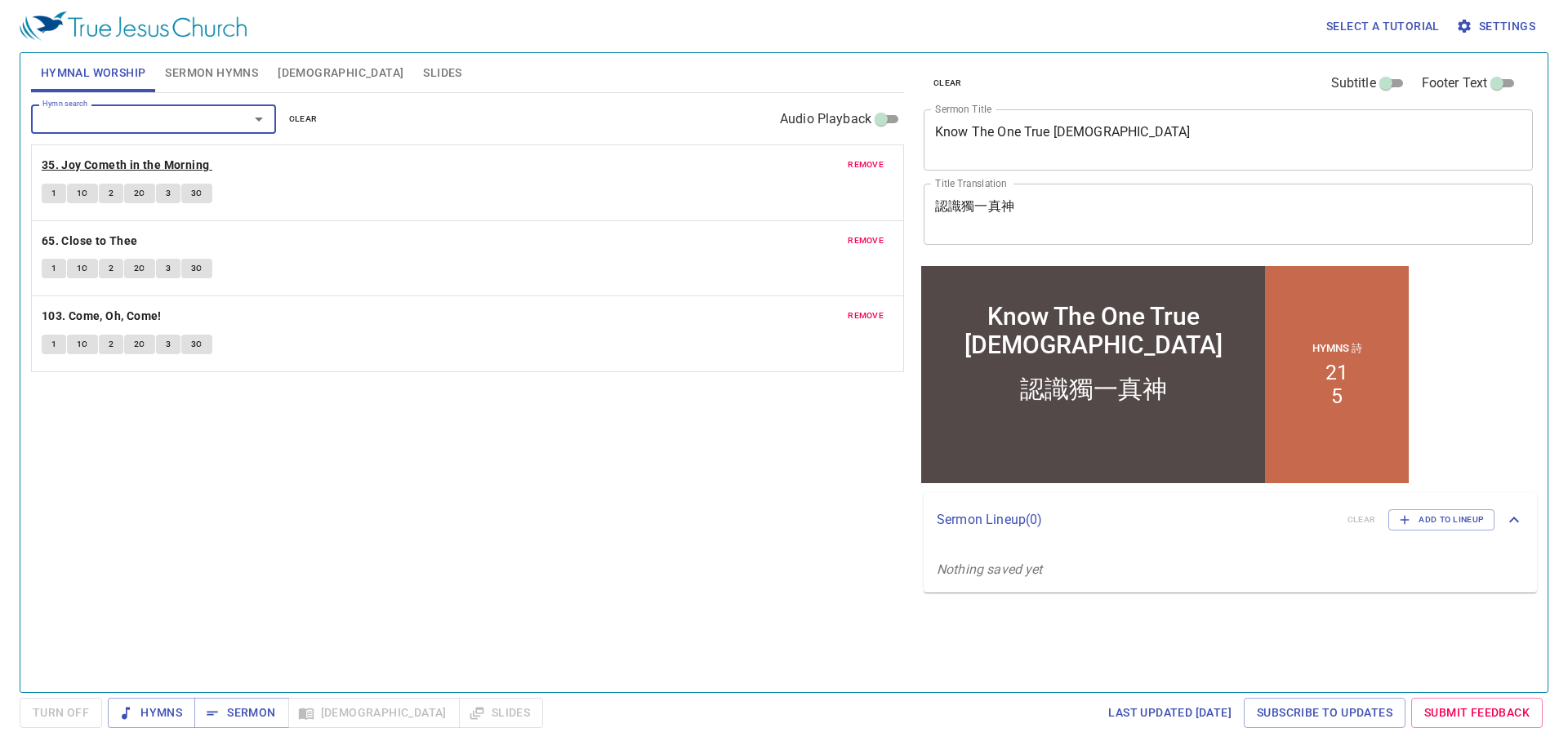
click at [155, 160] on b "35. Joy Cometh in the Morning" at bounding box center [126, 165] width 168 height 21
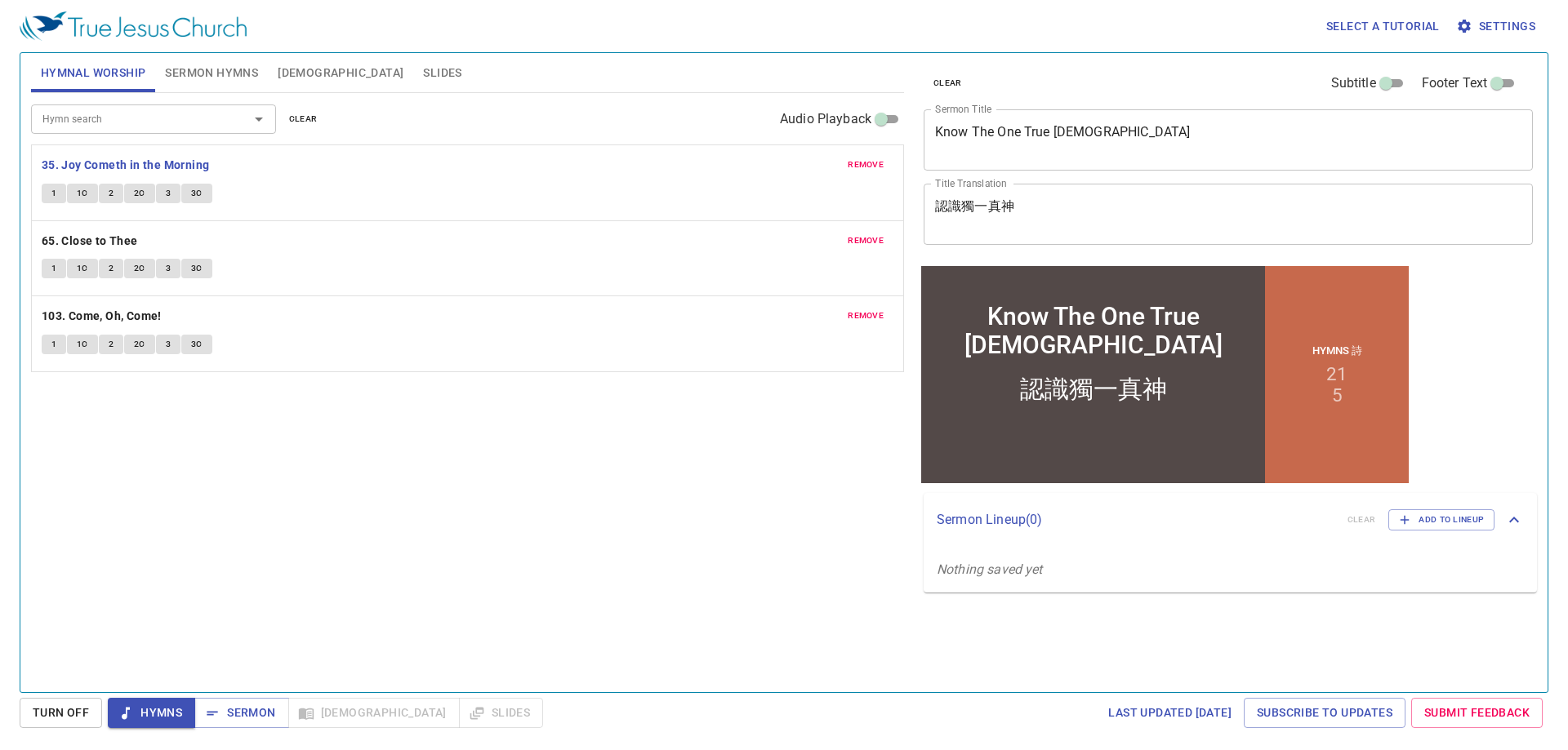
click at [965, 135] on textarea "Know The One True [DEMOGRAPHIC_DATA]" at bounding box center [1228, 139] width 586 height 31
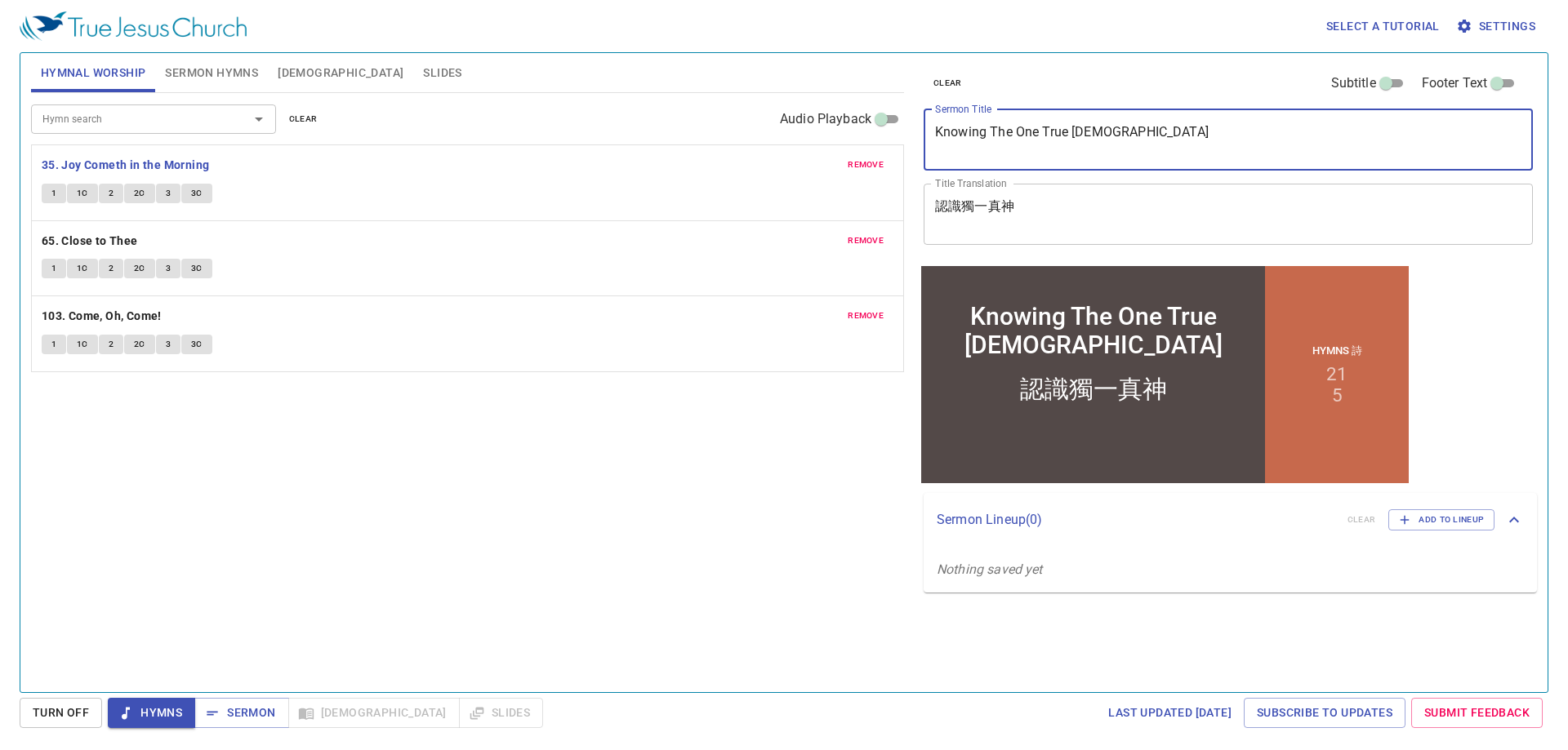
click at [994, 130] on textarea "Knowing The One True God" at bounding box center [1228, 139] width 586 height 31
type textarea "Knowing the One True [DEMOGRAPHIC_DATA]"
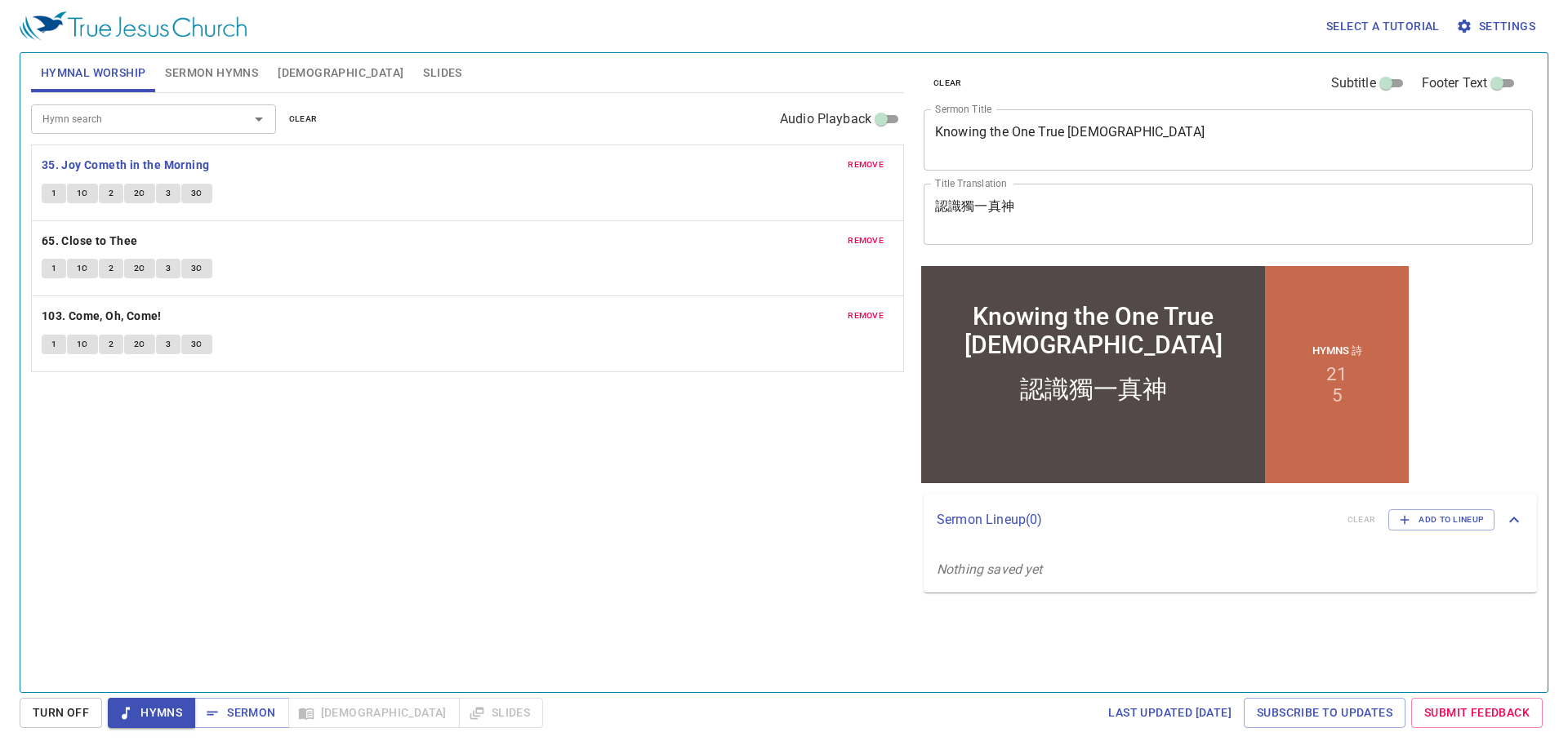
click at [54, 197] on span "1" at bounding box center [54, 193] width 5 height 15
click at [81, 184] on button "1C" at bounding box center [82, 193] width 31 height 20
click at [139, 192] on span "2C" at bounding box center [139, 193] width 11 height 15
click at [356, 393] on div "Hymn search Hymn search clear Audio Playback remove 35. Joy Cometh in the Morni…" at bounding box center [468, 385] width 873 height 585
click at [77, 245] on b "65. Close to Thee" at bounding box center [89, 242] width 96 height 21
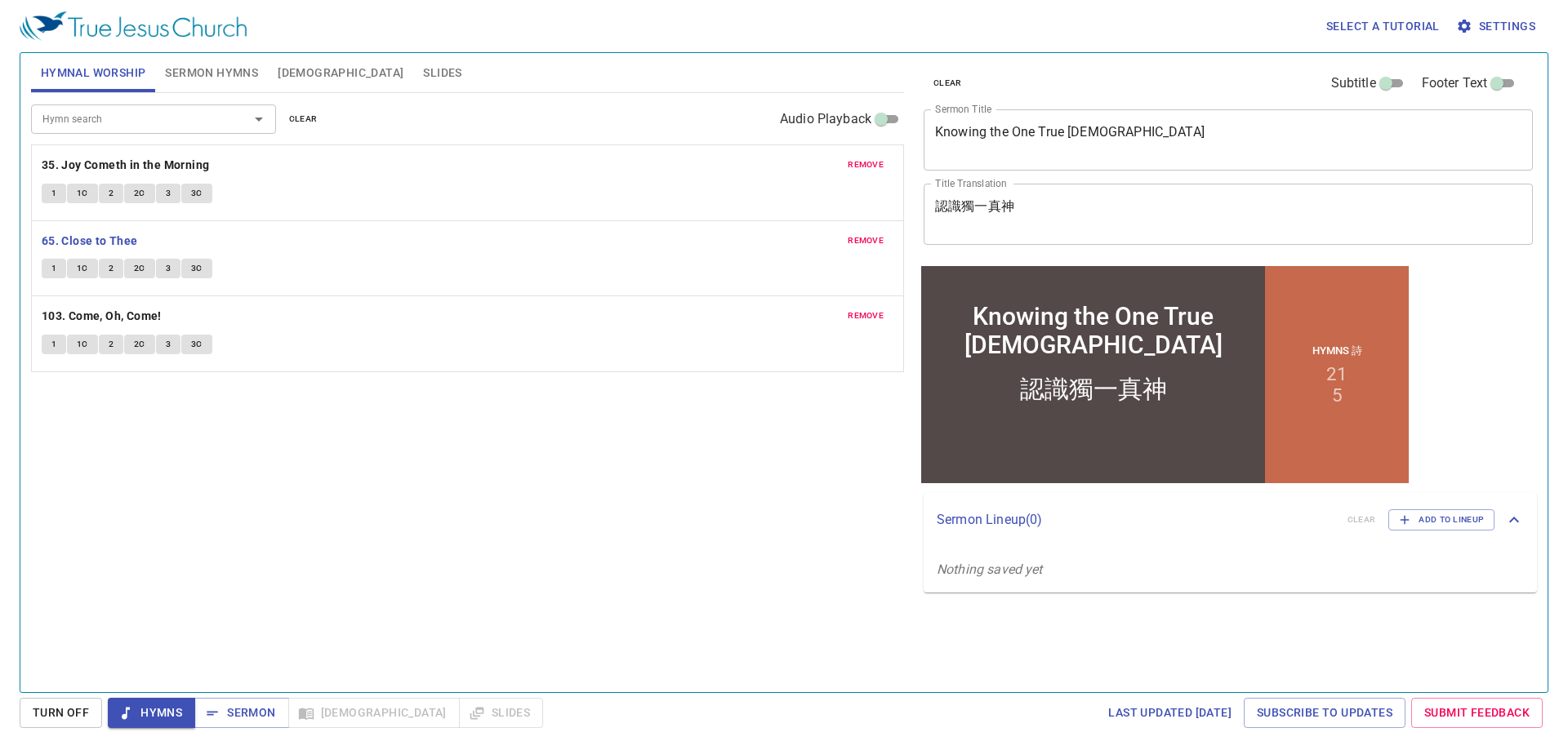
click at [60, 268] on button "1" at bounding box center [54, 268] width 24 height 20
click at [42, 266] on button "1" at bounding box center [54, 268] width 24 height 20
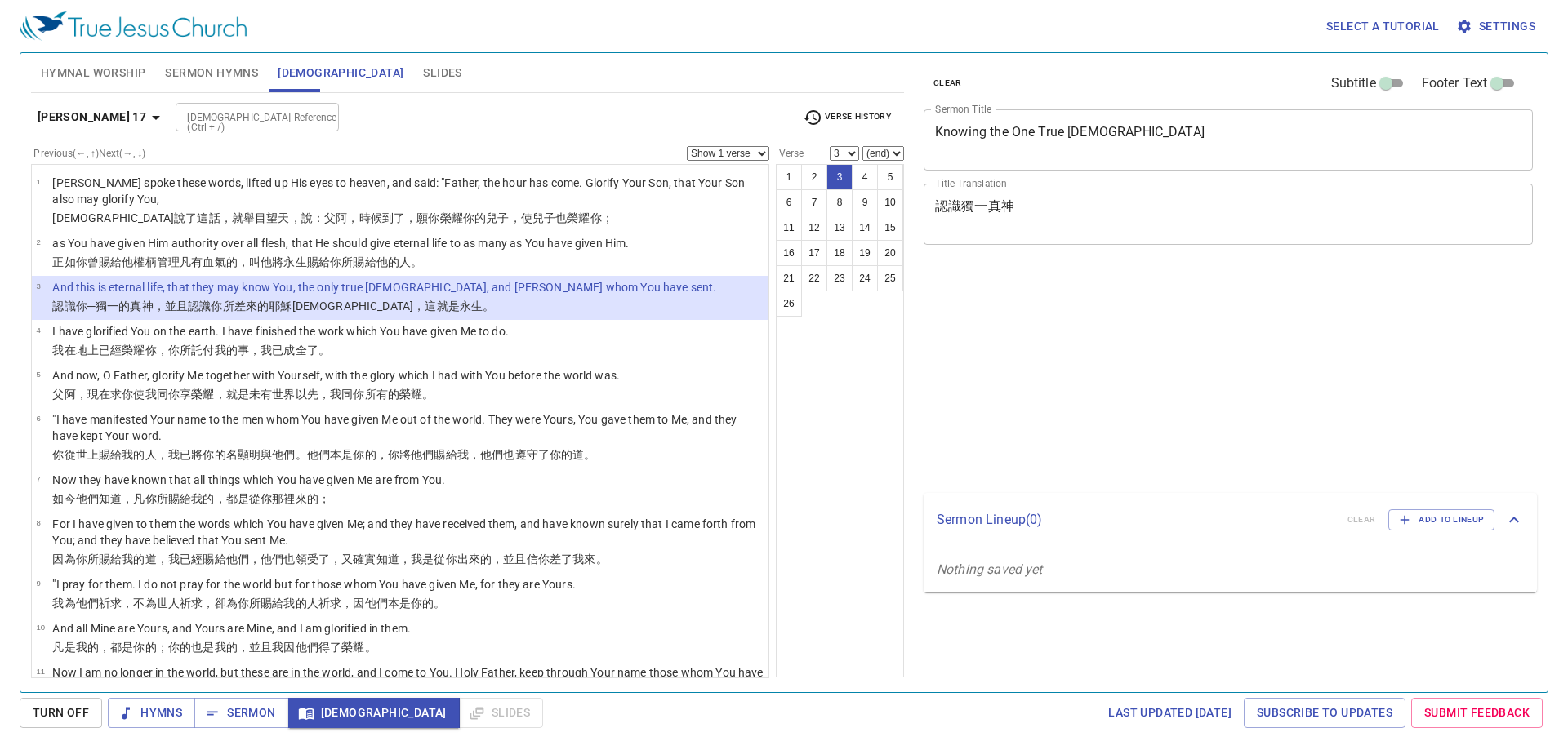
select select "3"
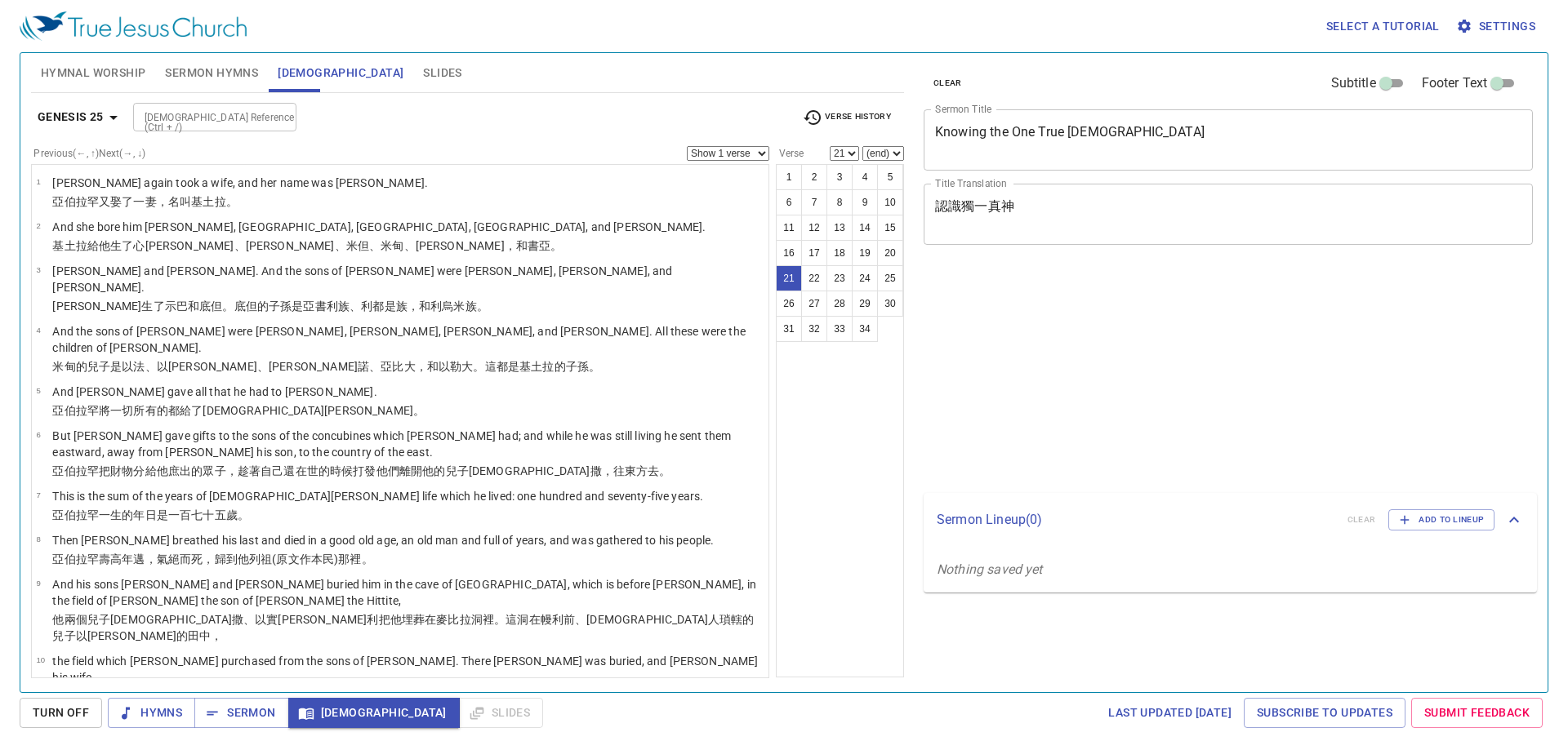
select select "21"
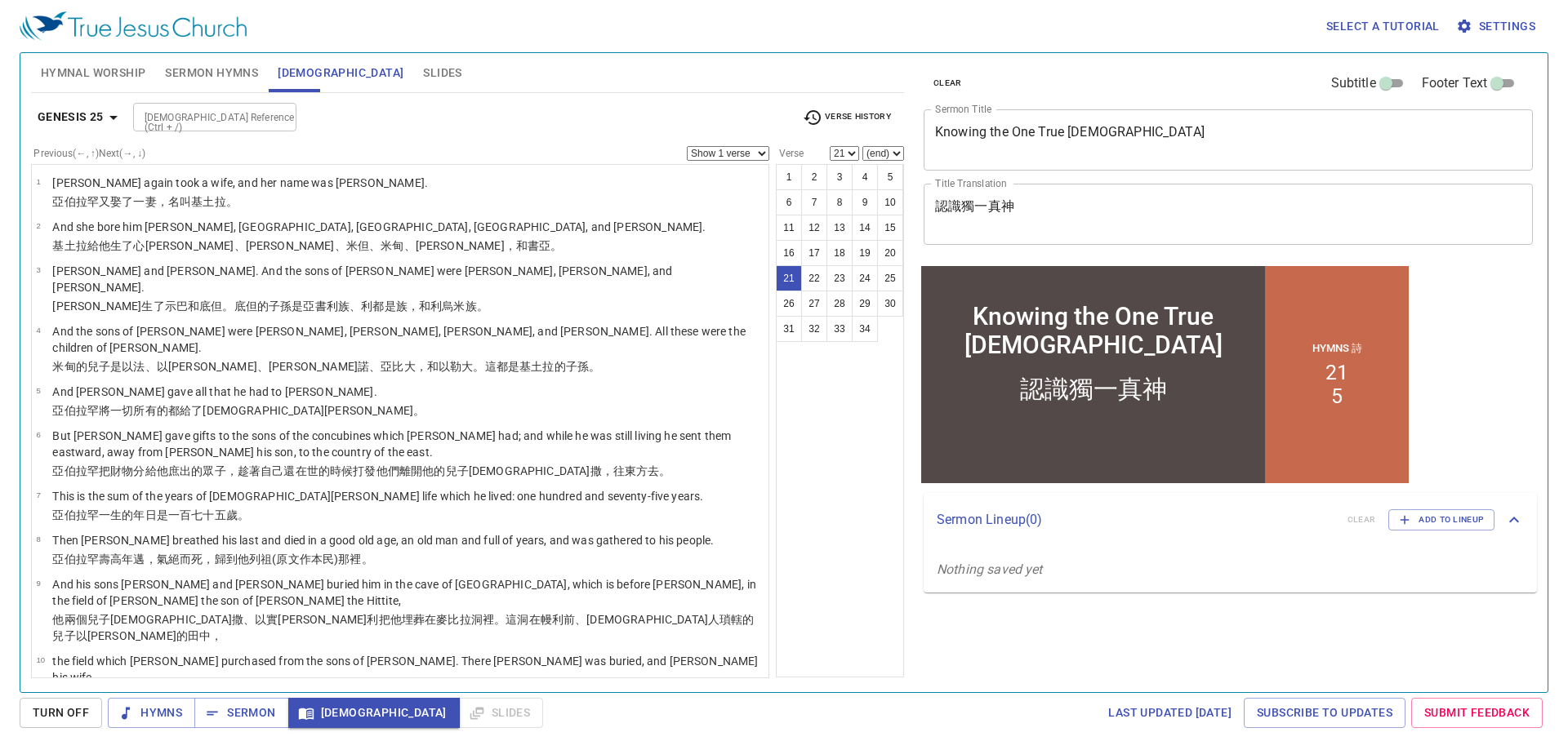
scroll to position [760, 0]
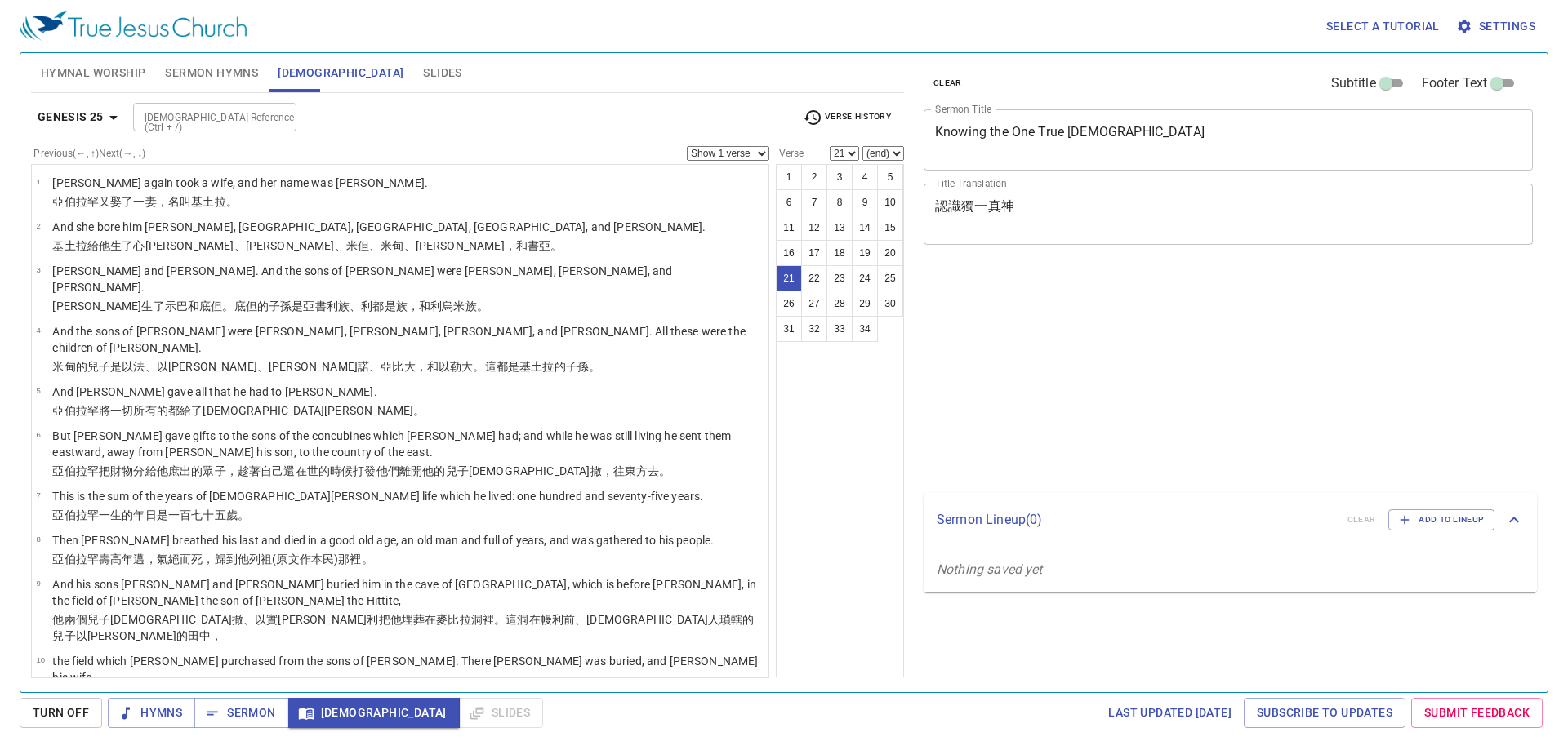
select select "21"
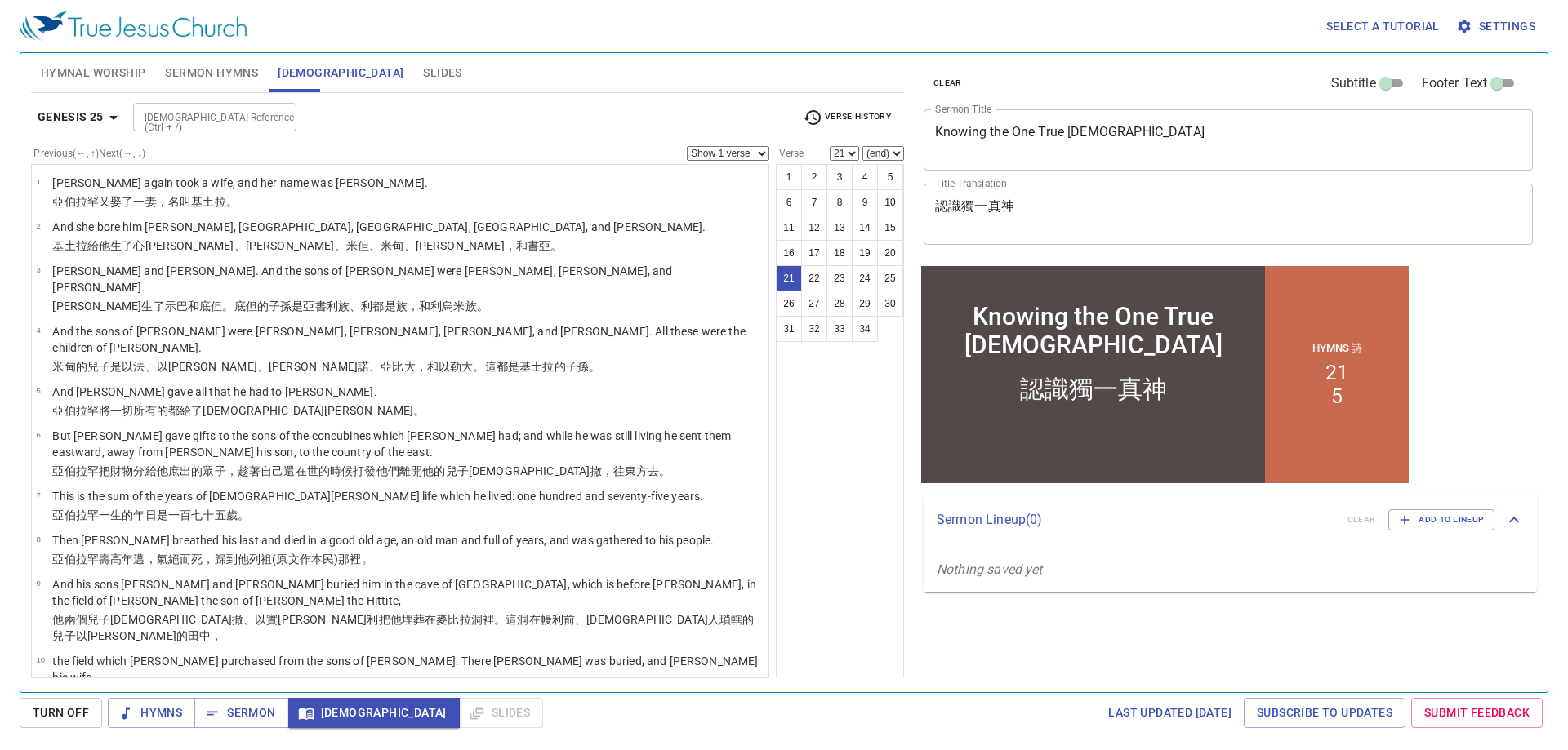
scroll to position [760, 0]
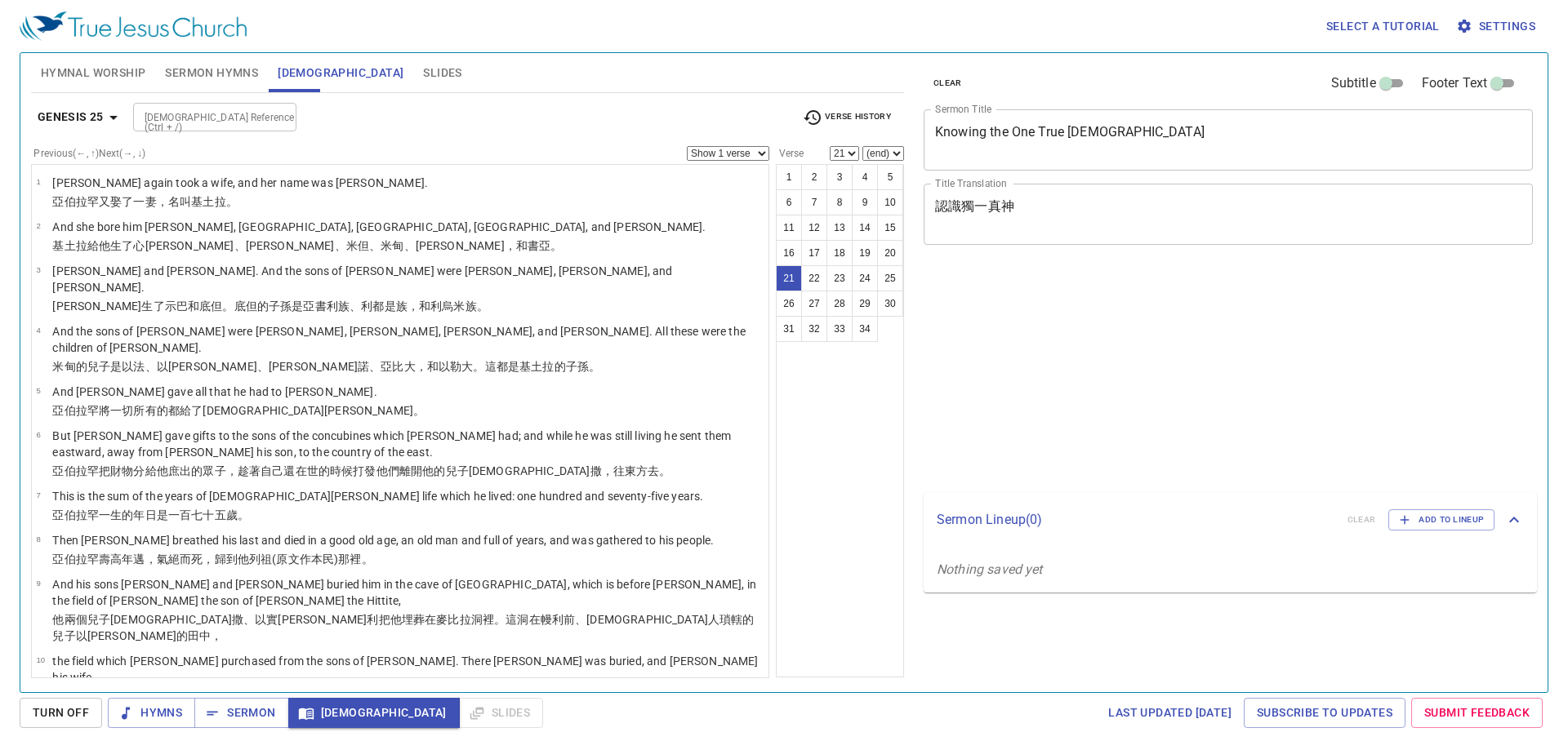
select select "21"
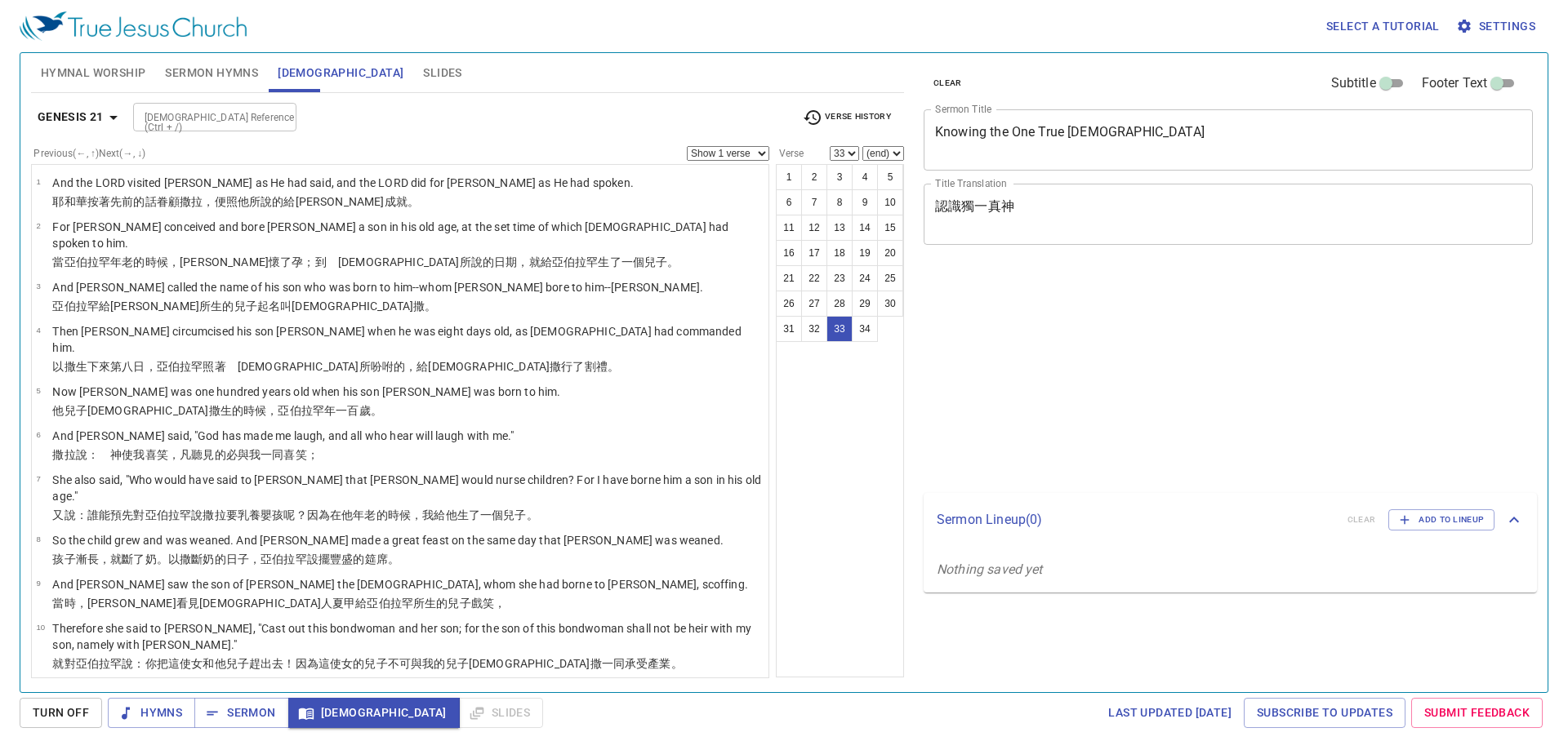
select select "33"
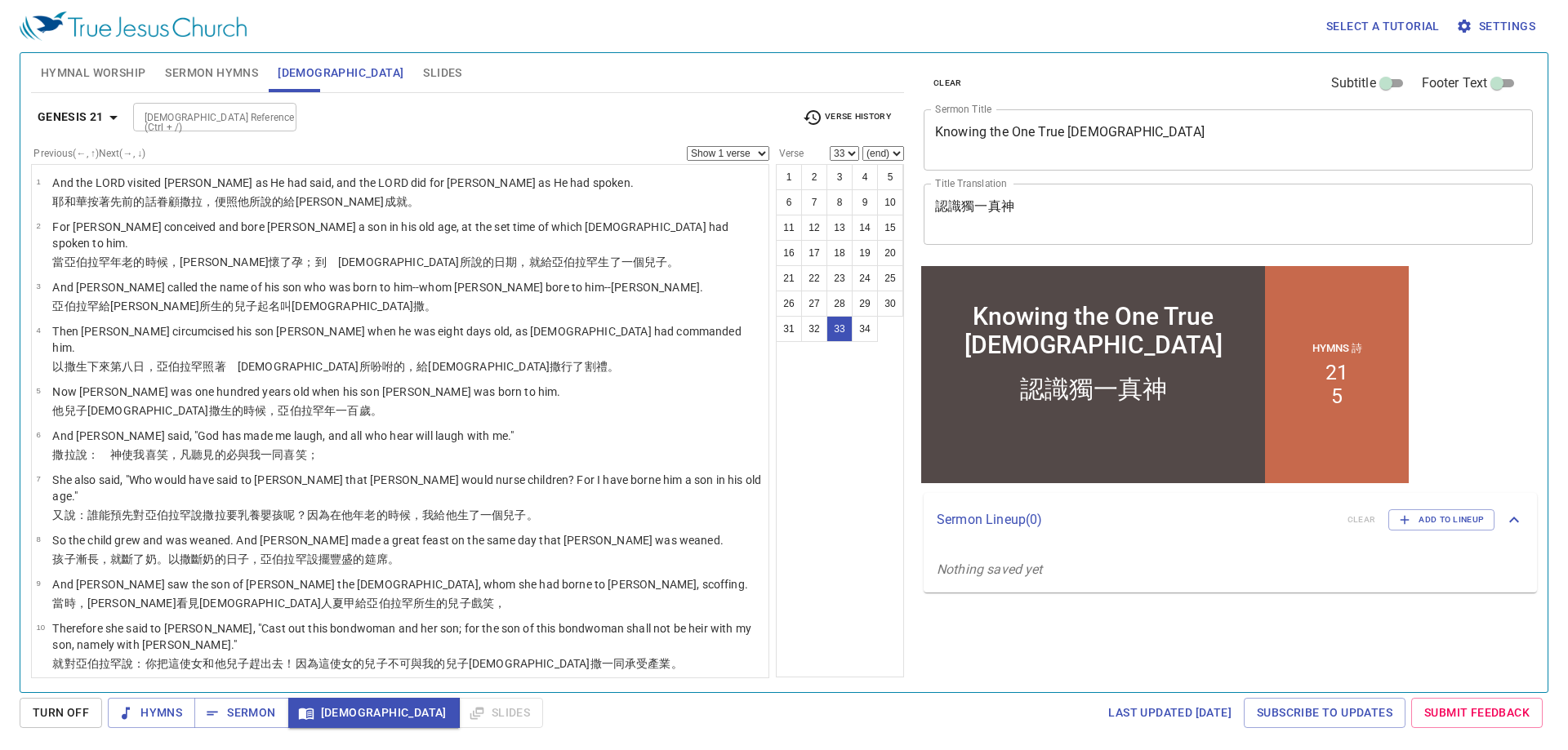
scroll to position [1130, 0]
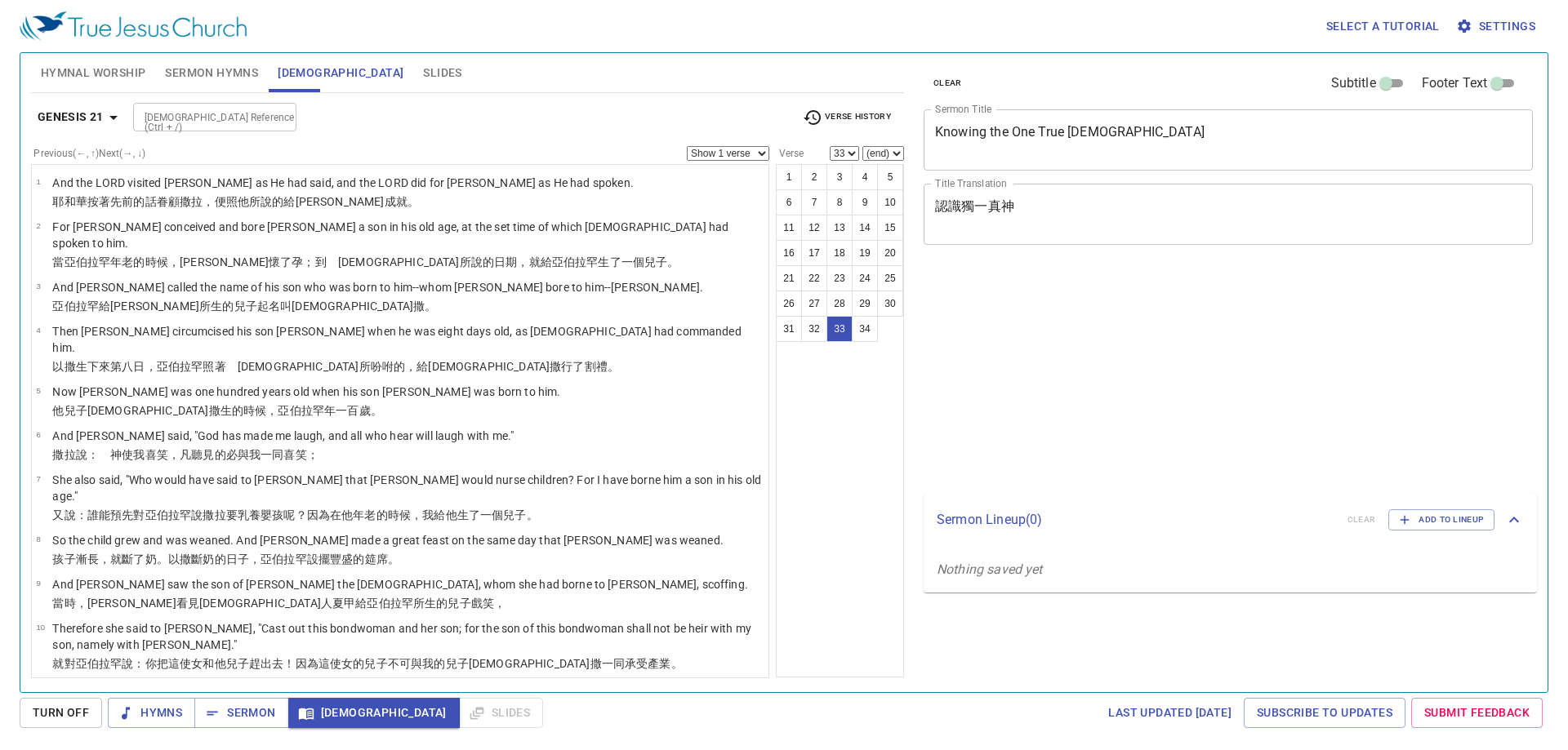
select select "33"
